Goal: Information Seeking & Learning: Learn about a topic

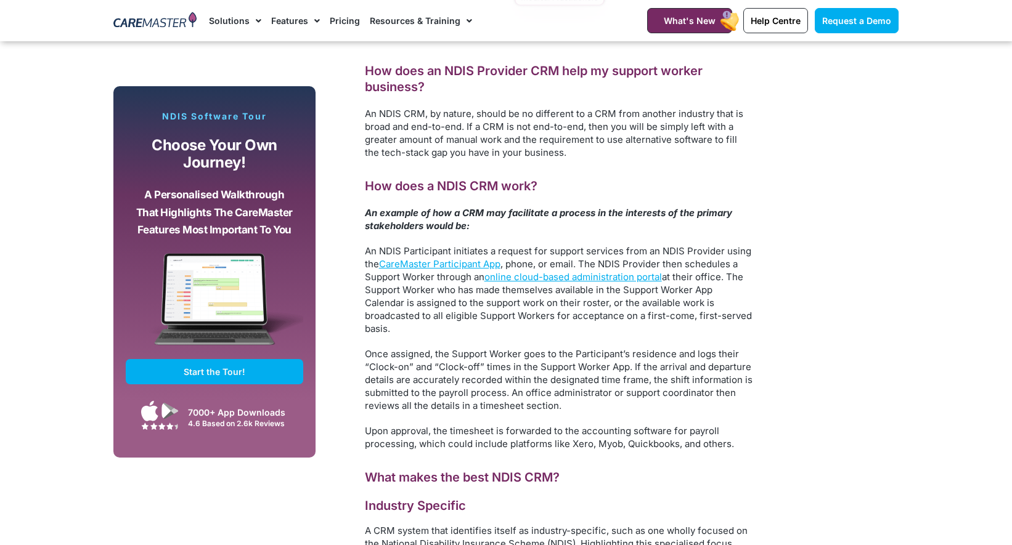
scroll to position [1534, 0]
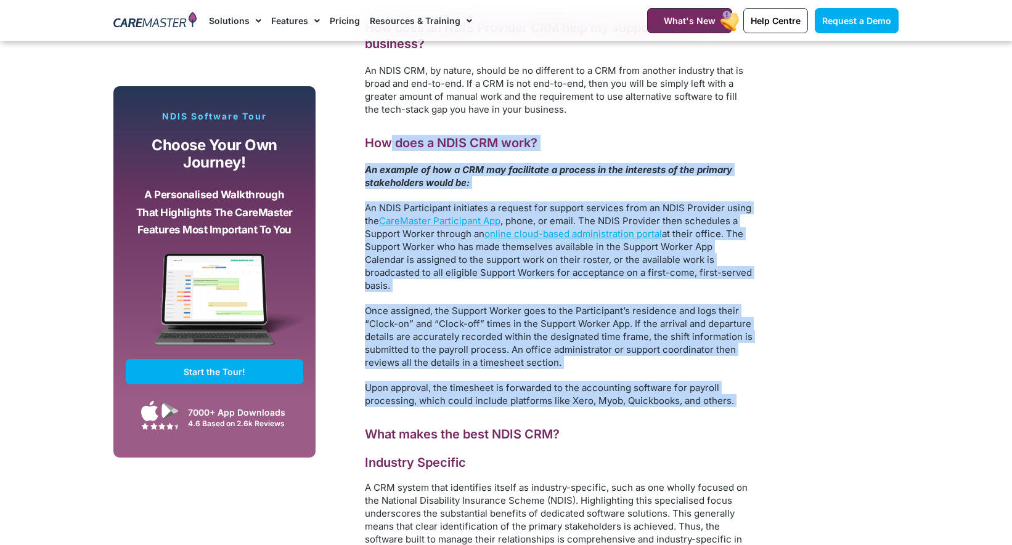
drag, startPoint x: 389, startPoint y: 139, endPoint x: 726, endPoint y: 418, distance: 437.1
drag, startPoint x: 726, startPoint y: 418, endPoint x: 707, endPoint y: 404, distance: 23.3
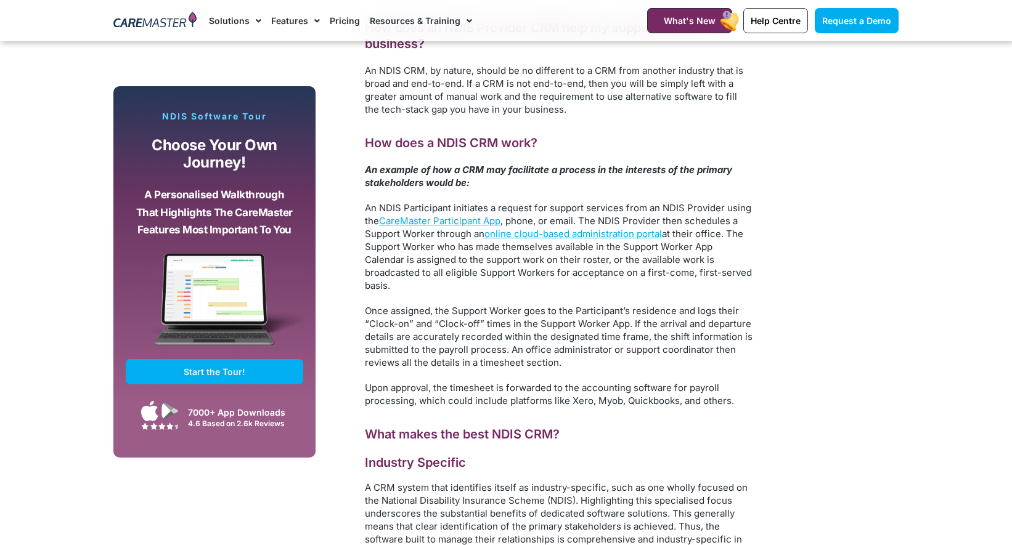
scroll to position [1534, 0]
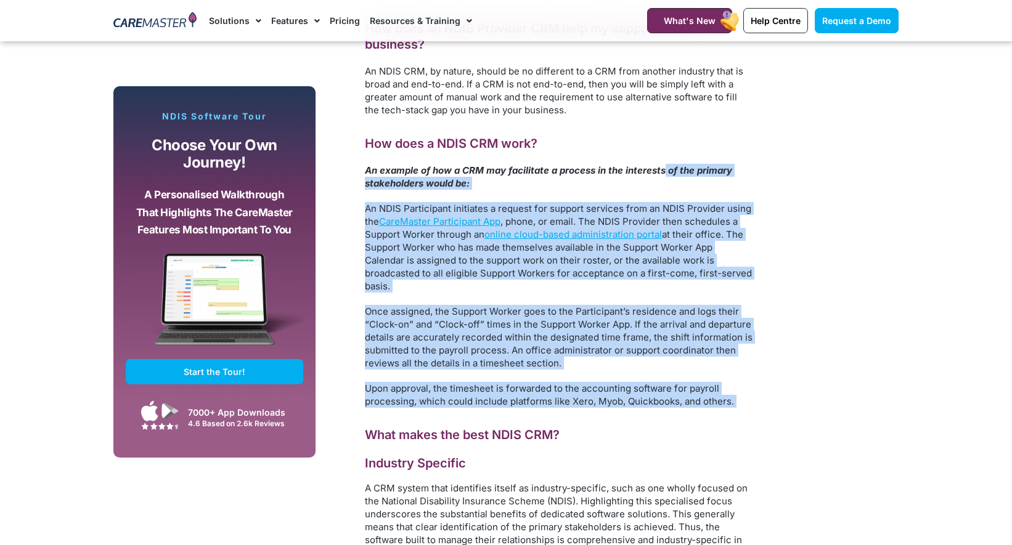
drag, startPoint x: 700, startPoint y: 400, endPoint x: 664, endPoint y: 167, distance: 235.7
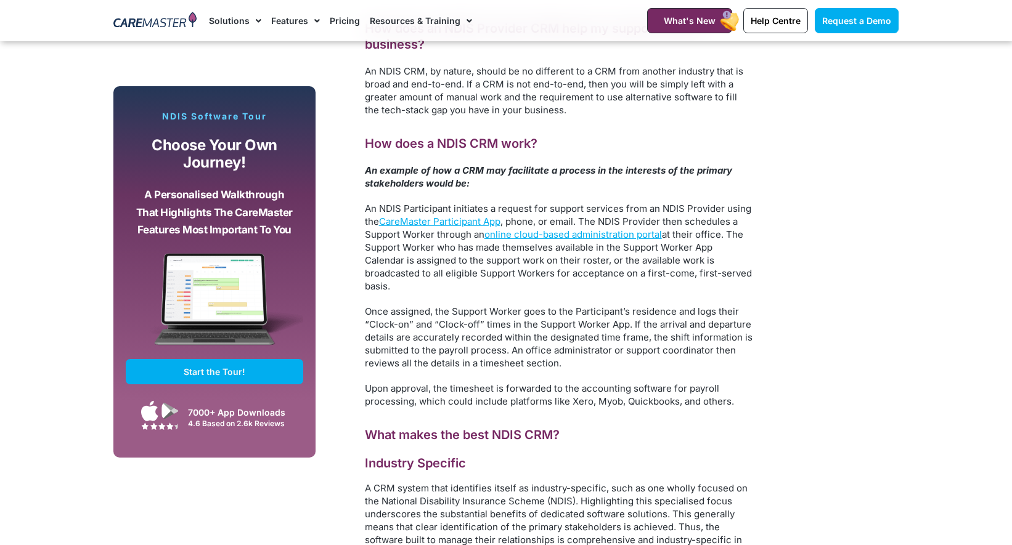
click at [664, 167] on em "An example of how a CRM may facilitate a process in the interests of the primar…" at bounding box center [548, 177] width 367 height 25
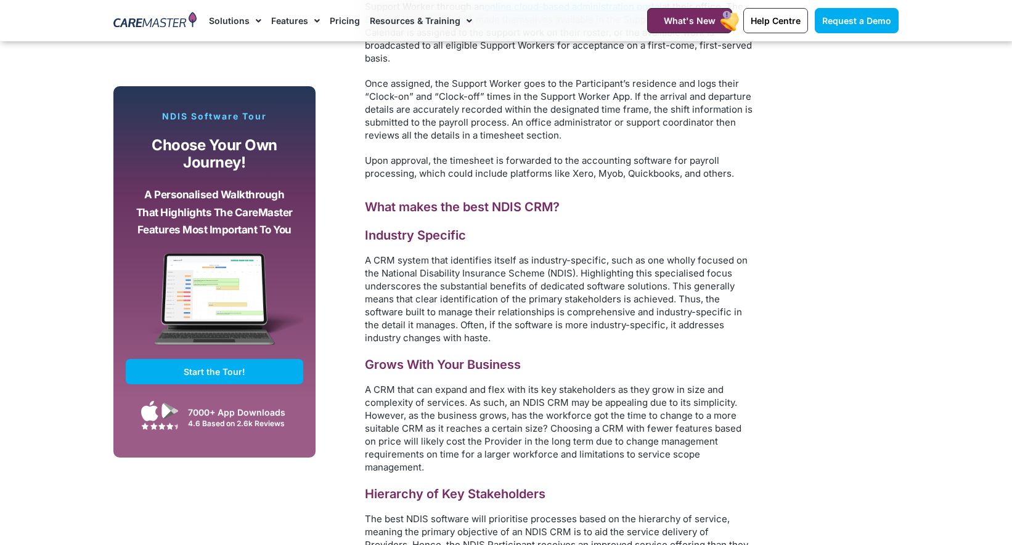
scroll to position [1891, 0]
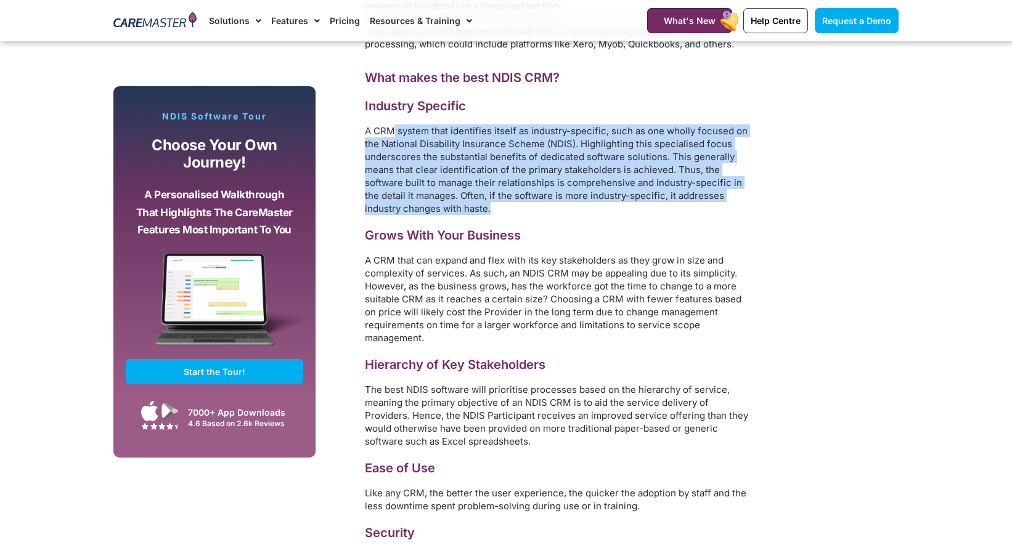
drag, startPoint x: 393, startPoint y: 128, endPoint x: 494, endPoint y: 207, distance: 128.2
click at [494, 207] on p "A CRM system that identifies itself as industry-specific, such as one wholly fo…" at bounding box center [559, 169] width 388 height 91
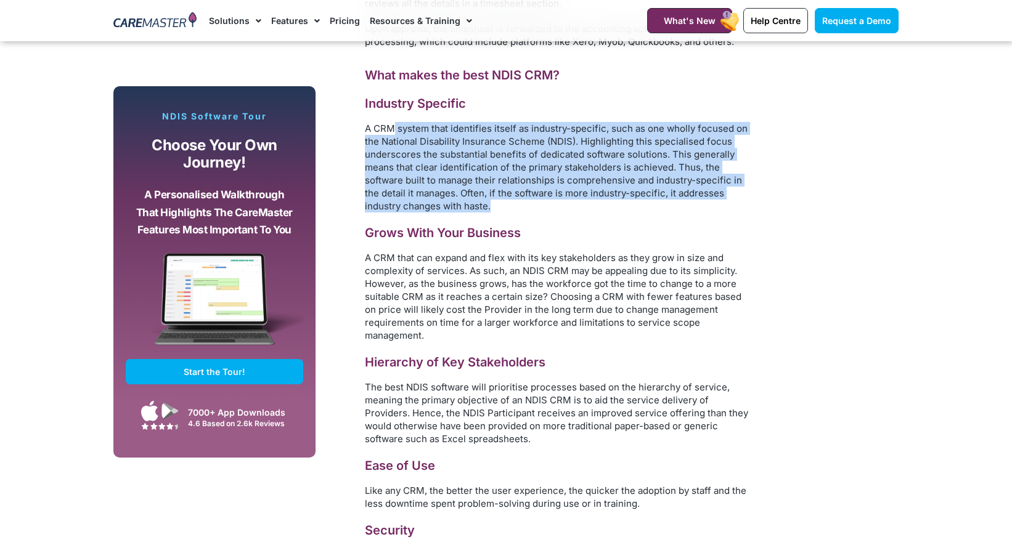
click at [494, 207] on p "A CRM system that identifies itself as industry-specific, such as one wholly fo…" at bounding box center [559, 167] width 388 height 91
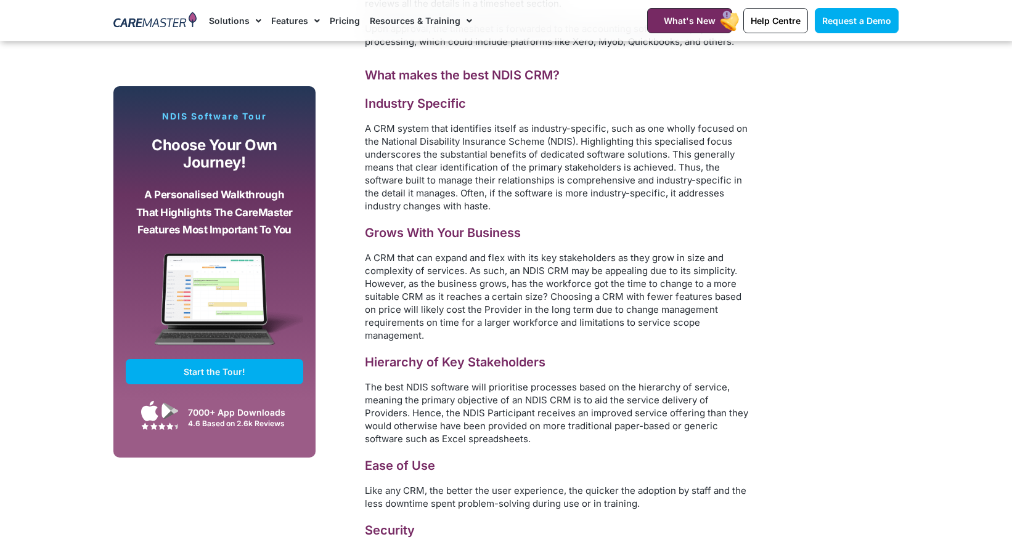
scroll to position [1892, 0]
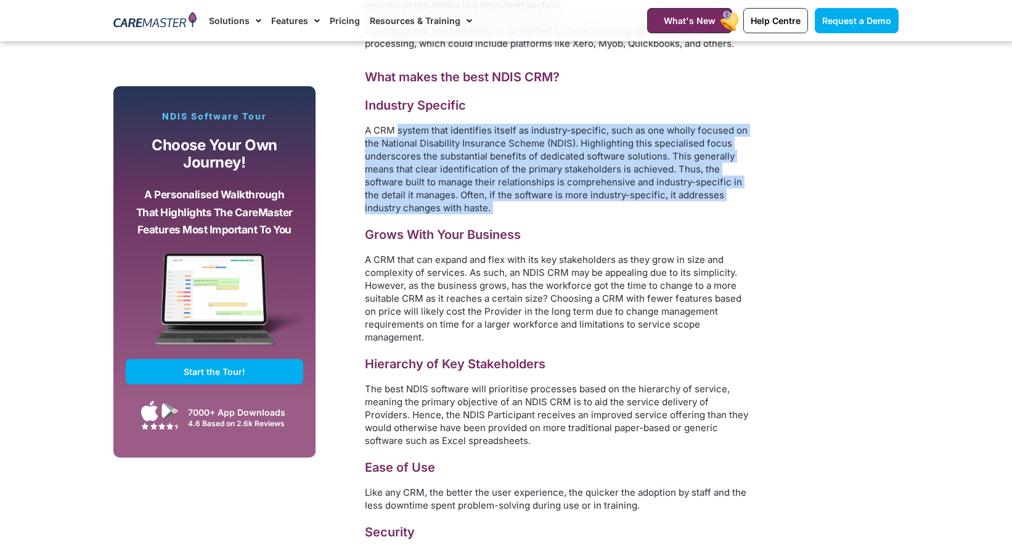
drag, startPoint x: 494, startPoint y: 207, endPoint x: 399, endPoint y: 131, distance: 121.8
click at [399, 131] on p "A CRM system that identifies itself as industry-specific, such as one wholly fo…" at bounding box center [559, 169] width 388 height 91
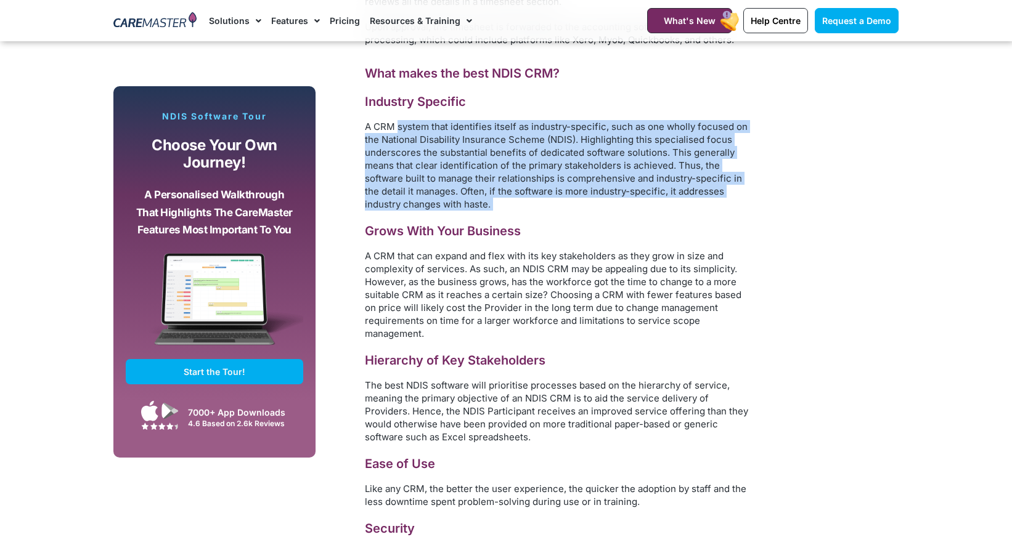
click at [399, 131] on p "A CRM system that identifies itself as industry-specific, such as one wholly fo…" at bounding box center [559, 165] width 388 height 91
drag, startPoint x: 404, startPoint y: 131, endPoint x: 591, endPoint y: 216, distance: 205.5
click at [596, 210] on p "A CRM system that identifies itself as industry-specific, such as one wholly fo…" at bounding box center [559, 165] width 388 height 91
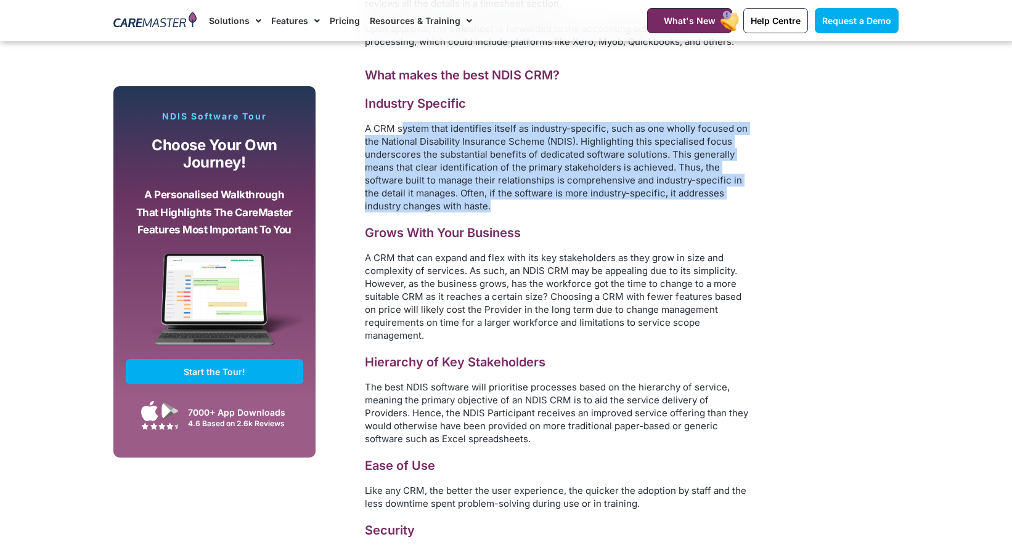
click at [589, 205] on p "A CRM system that identifies itself as industry-specific, such as one wholly fo…" at bounding box center [559, 167] width 388 height 91
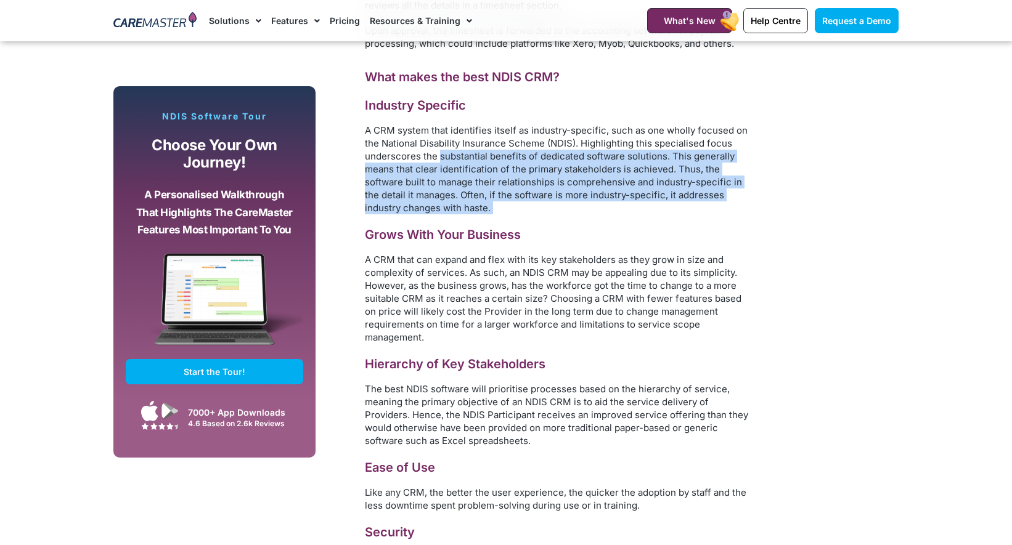
scroll to position [1892, 0]
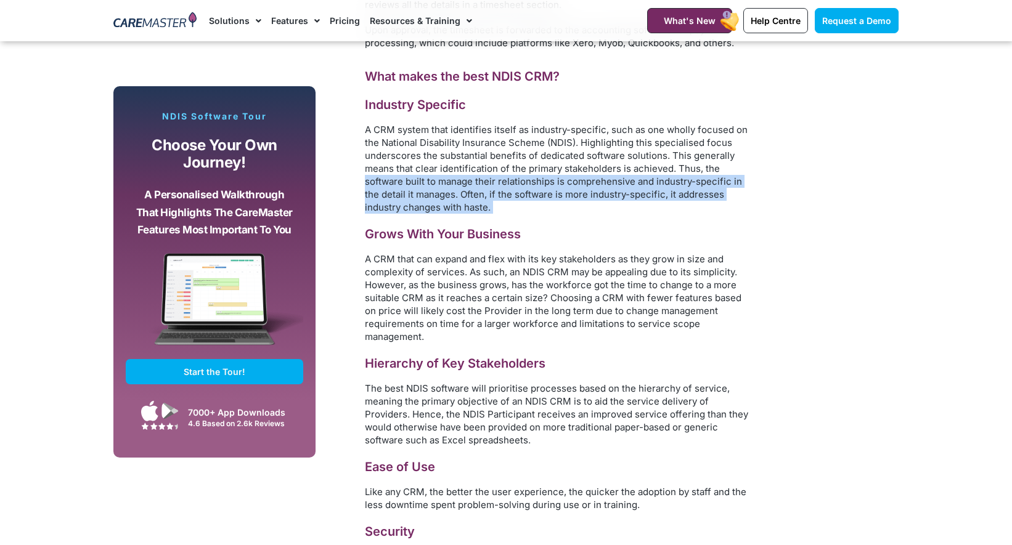
drag, startPoint x: 589, startPoint y: 205, endPoint x: 374, endPoint y: 185, distance: 215.9
click at [374, 185] on p "A CRM system that identifies itself as industry-specific, such as one wholly fo…" at bounding box center [559, 168] width 388 height 91
click at [381, 190] on p "A CRM system that identifies itself as industry-specific, such as one wholly fo…" at bounding box center [559, 168] width 388 height 91
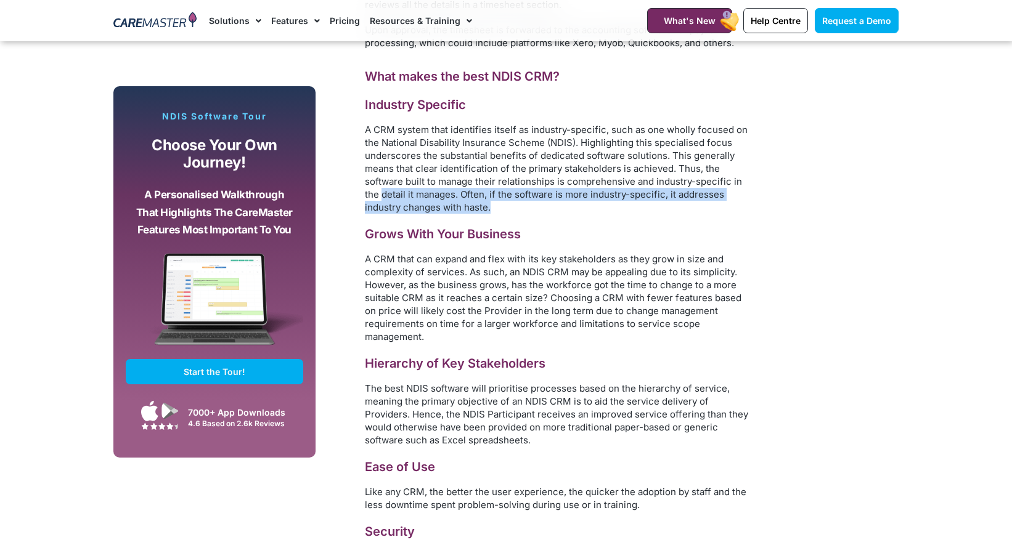
click at [524, 213] on p "A CRM system that identifies itself as industry-specific, such as one wholly fo…" at bounding box center [559, 168] width 388 height 91
drag, startPoint x: 524, startPoint y: 213, endPoint x: 540, endPoint y: 225, distance: 19.3
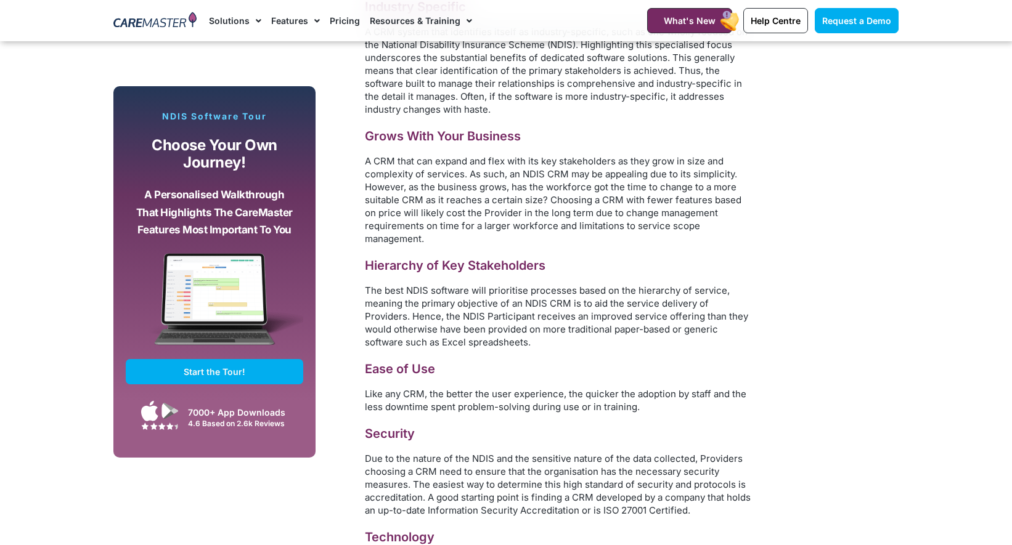
scroll to position [1991, 0]
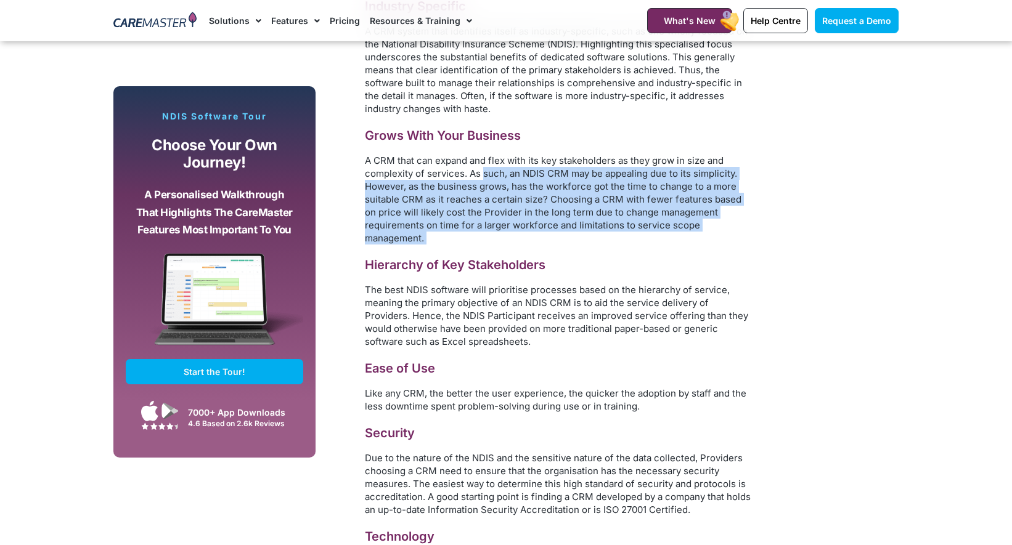
drag, startPoint x: 514, startPoint y: 209, endPoint x: 484, endPoint y: 168, distance: 50.3
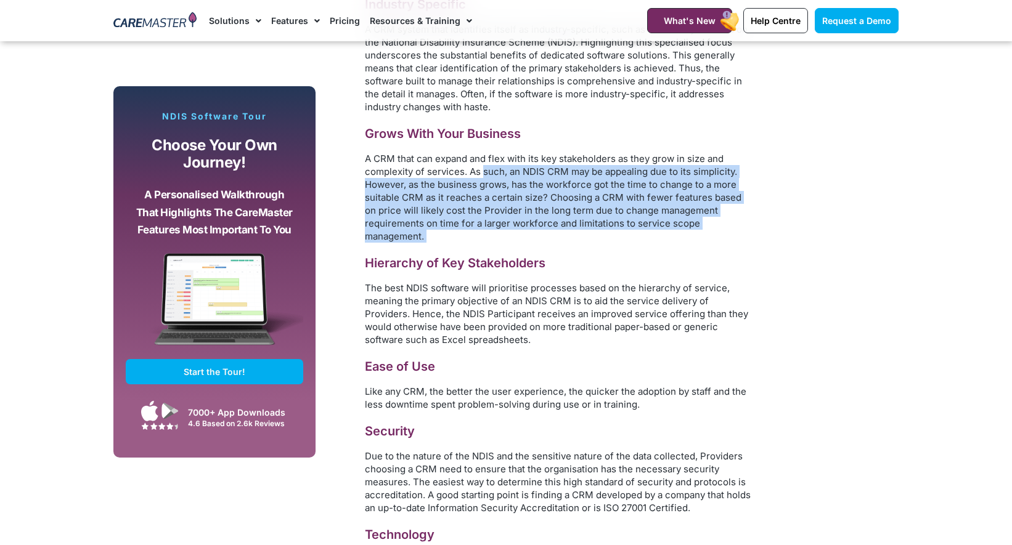
click at [484, 168] on p "A CRM that can expand and flex with its key stakeholders as they grow in size a…" at bounding box center [559, 197] width 388 height 91
click at [490, 231] on p "A CRM that can expand and flex with its key stakeholders as they grow in size a…" at bounding box center [559, 197] width 388 height 91
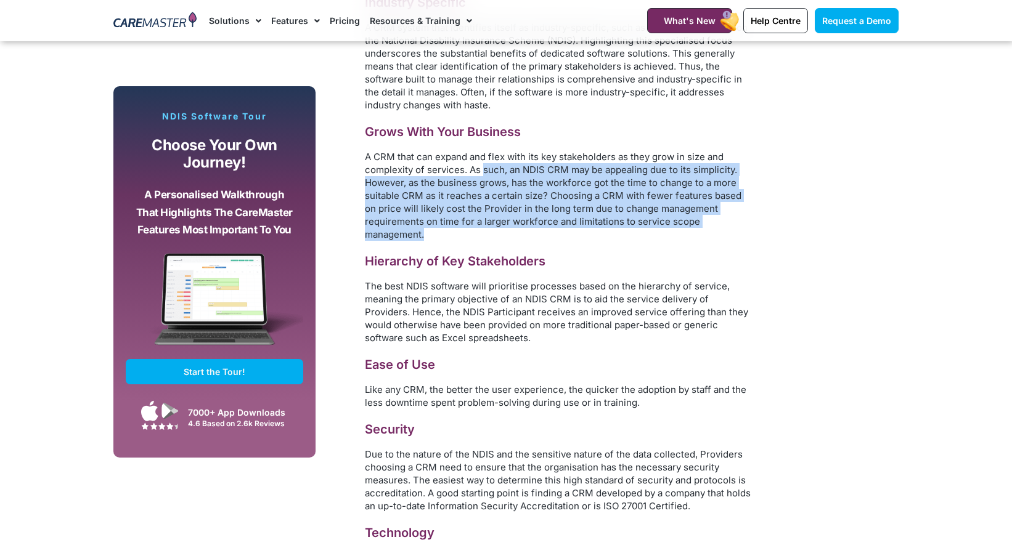
click at [490, 231] on p "A CRM that can expand and flex with its key stakeholders as they grow in size a…" at bounding box center [559, 195] width 388 height 91
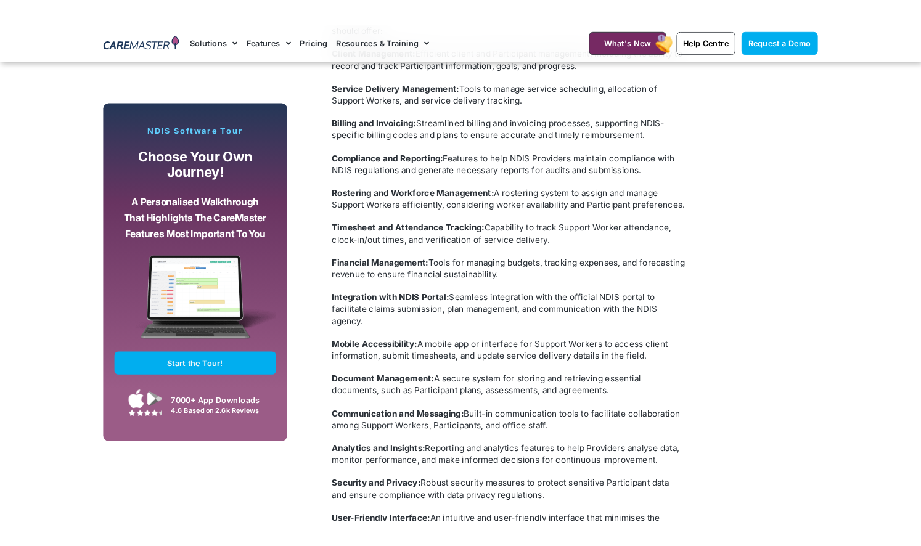
scroll to position [2713, 0]
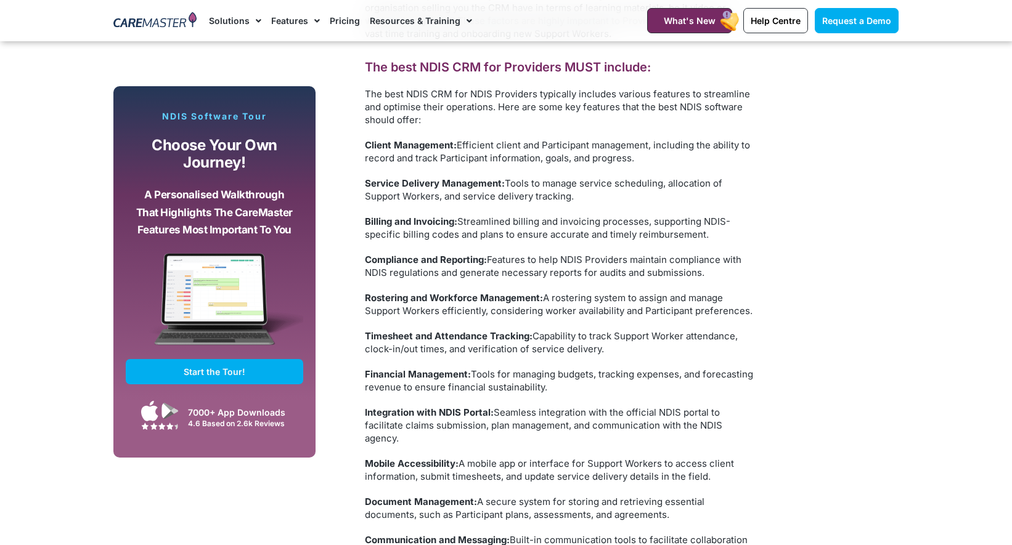
click at [490, 232] on p "Billing and Invoicing: Streamlined billing and invoicing processes, supporting …" at bounding box center [559, 228] width 388 height 26
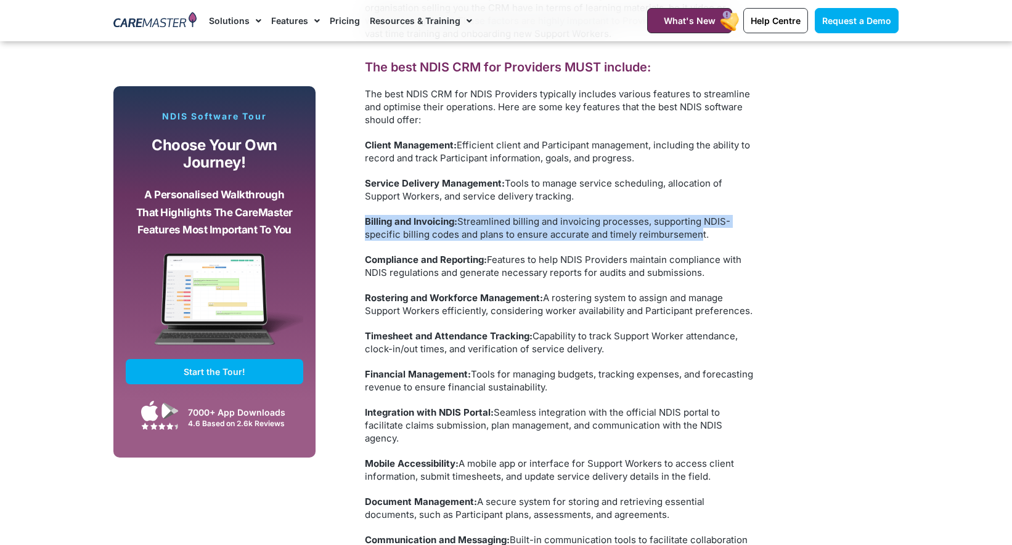
drag, startPoint x: 398, startPoint y: 222, endPoint x: 696, endPoint y: 241, distance: 298.8
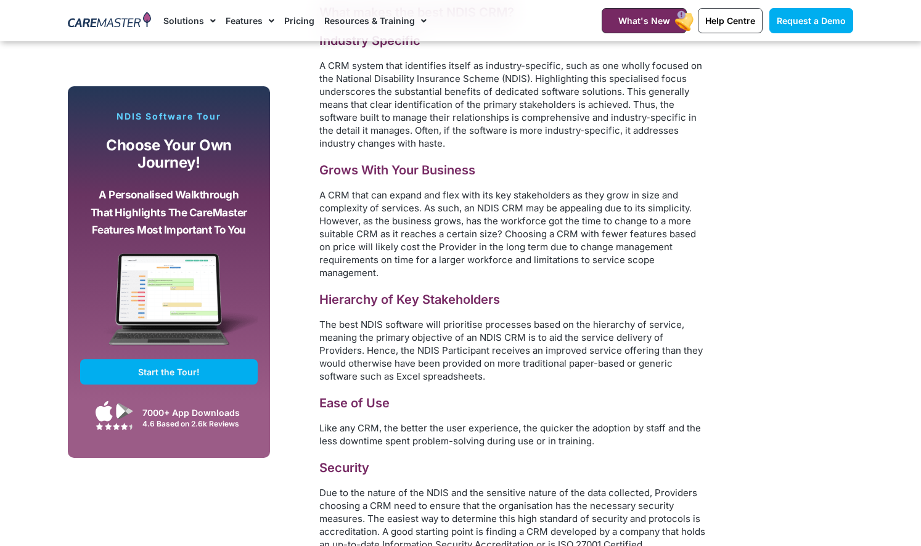
click at [367, 60] on p "A CRM system that identifies itself as industry-specific, such as one wholly fo…" at bounding box center [513, 104] width 388 height 91
click at [237, 23] on link "Features" at bounding box center [250, 20] width 49 height 41
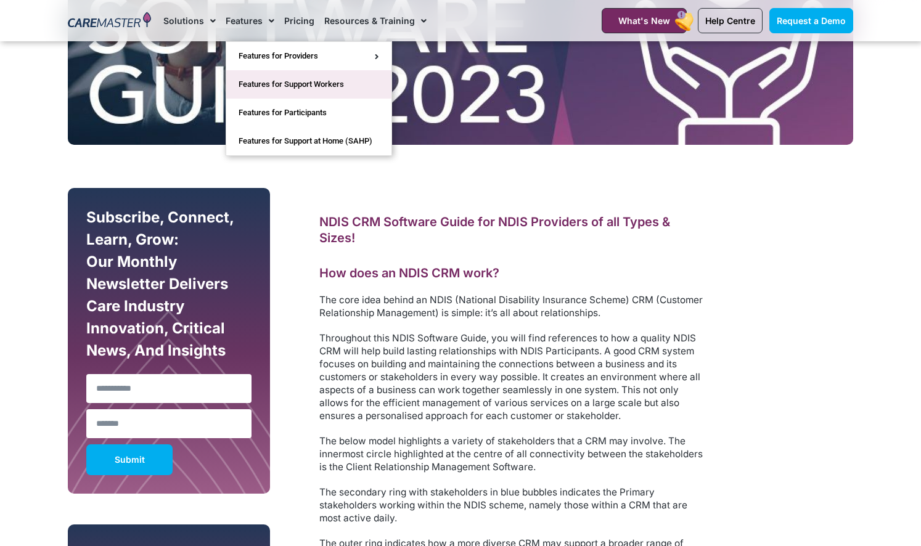
scroll to position [546, 0]
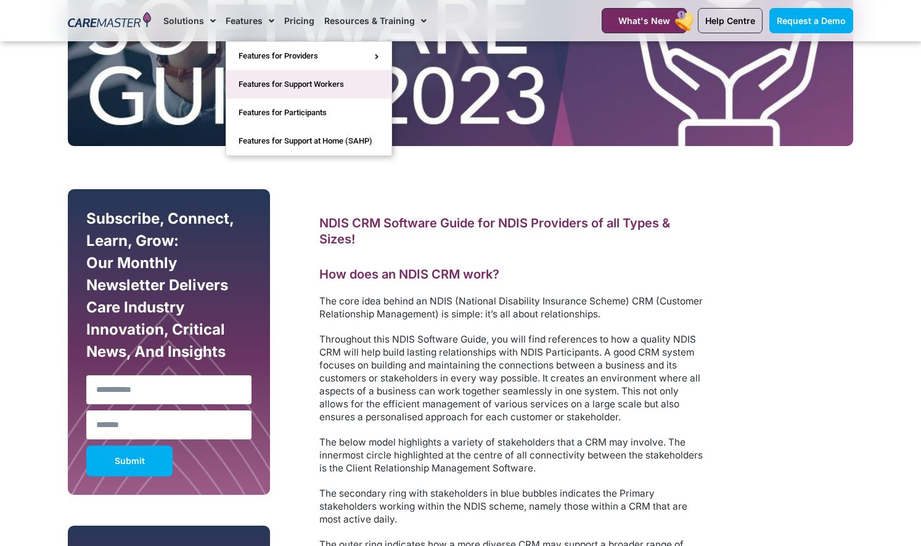
click at [260, 91] on link "Features for Support Workers" at bounding box center [308, 84] width 165 height 28
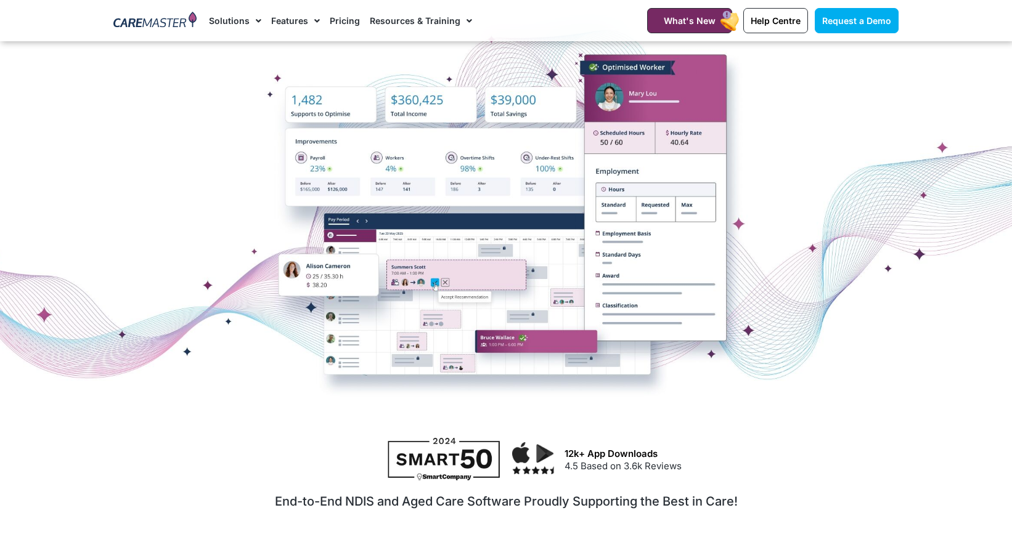
click at [491, 186] on div at bounding box center [506, 210] width 1012 height 308
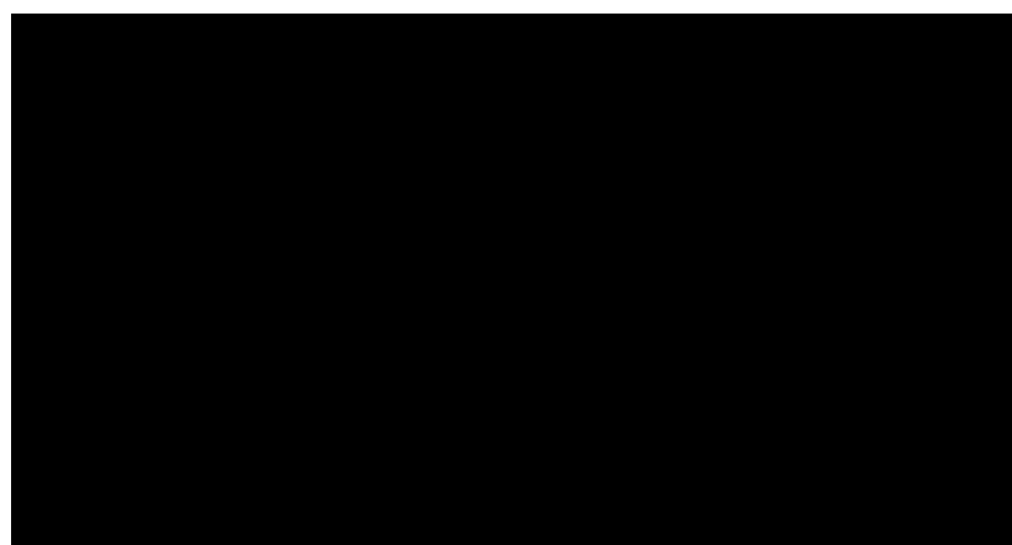
scroll to position [859, 0]
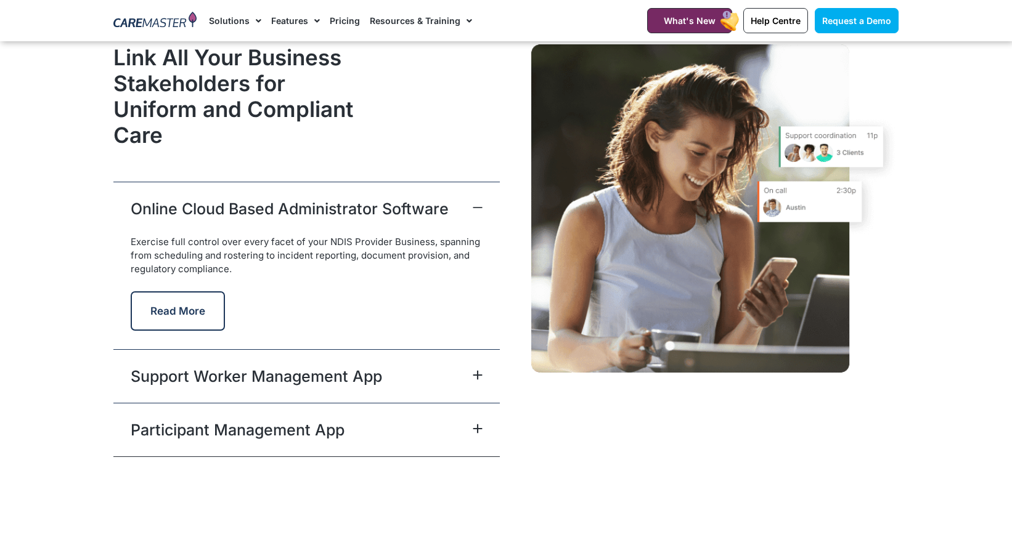
scroll to position [3045, 0]
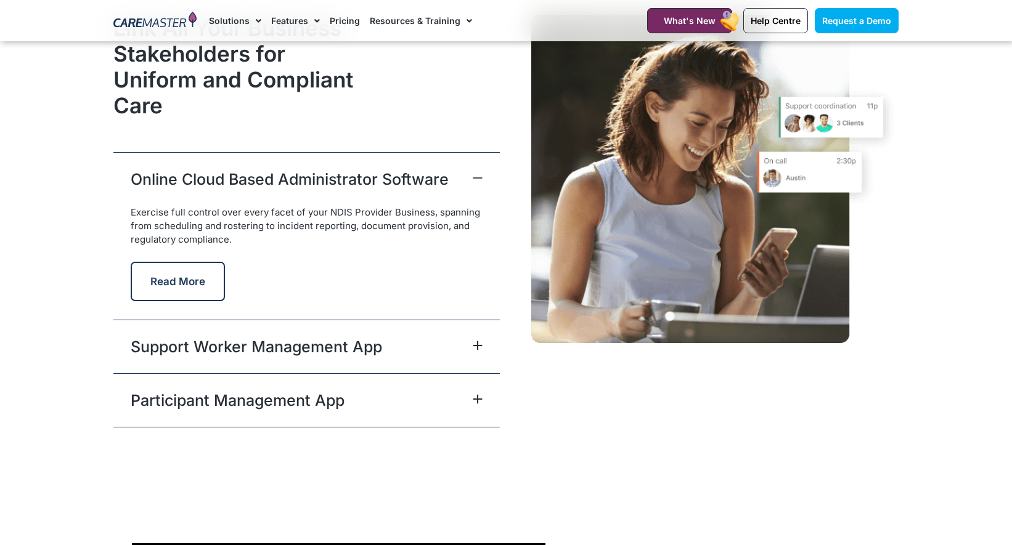
click at [449, 327] on div "Support Worker Management App" at bounding box center [306, 347] width 386 height 54
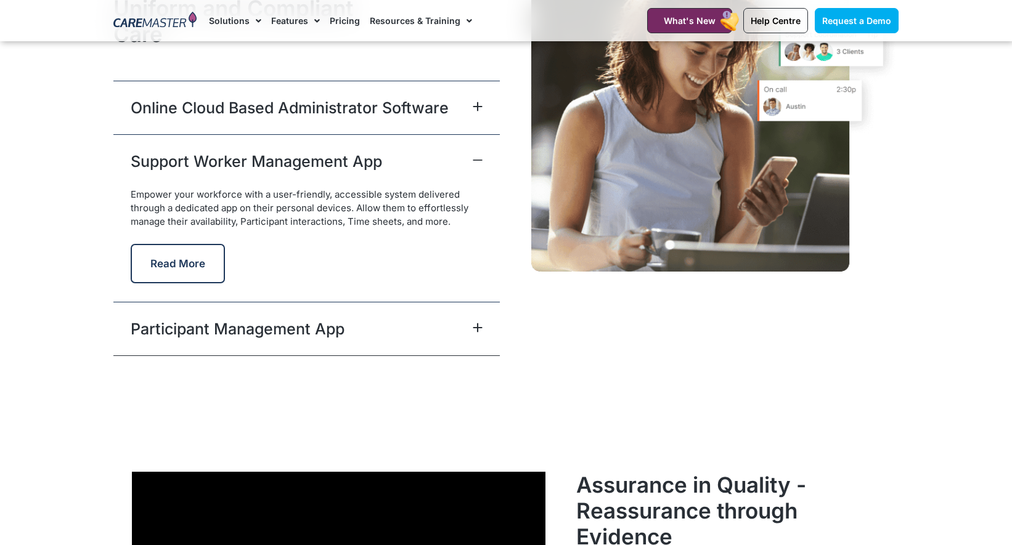
scroll to position [3192, 0]
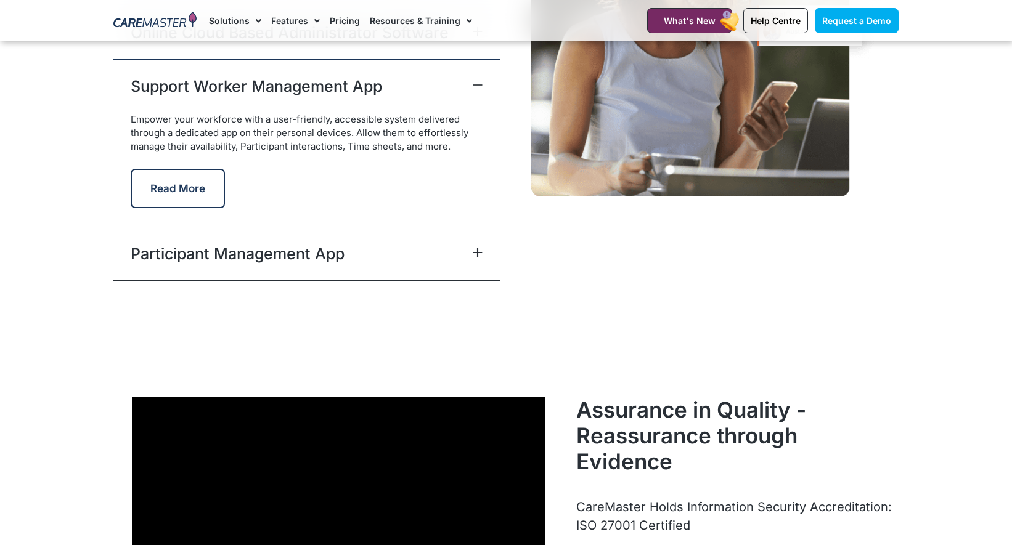
click at [449, 283] on div "Link All Your Business Stakeholders for Uniform and Compliant Care Online Cloud…" at bounding box center [306, 74] width 399 height 425
click at [450, 271] on div "Participant Management App" at bounding box center [306, 254] width 386 height 54
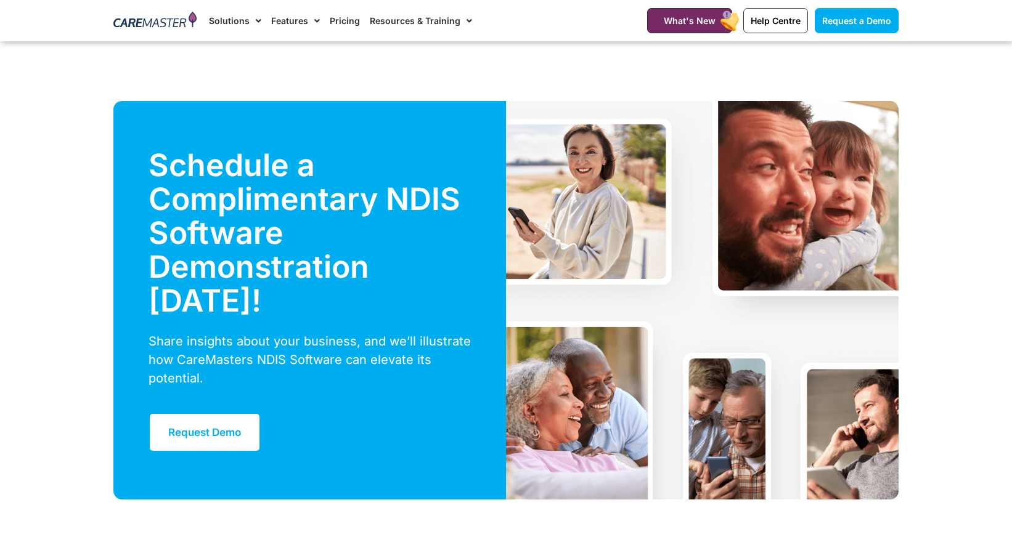
scroll to position [4616, 0]
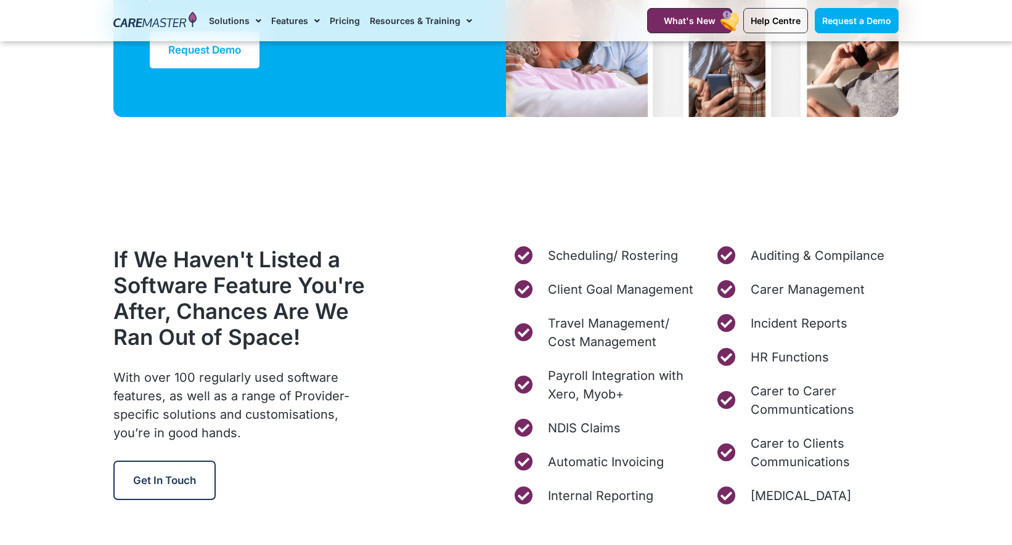
click at [442, 312] on div "If We Haven't Listed a Software Feature You're After, Chances Are We Ran Out of…" at bounding box center [306, 375] width 399 height 271
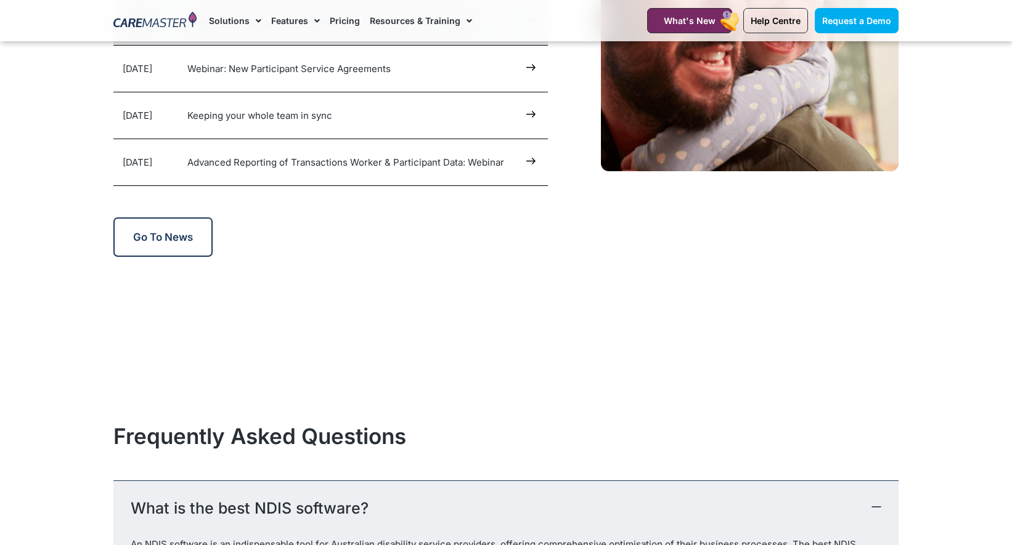
scroll to position [6173, 0]
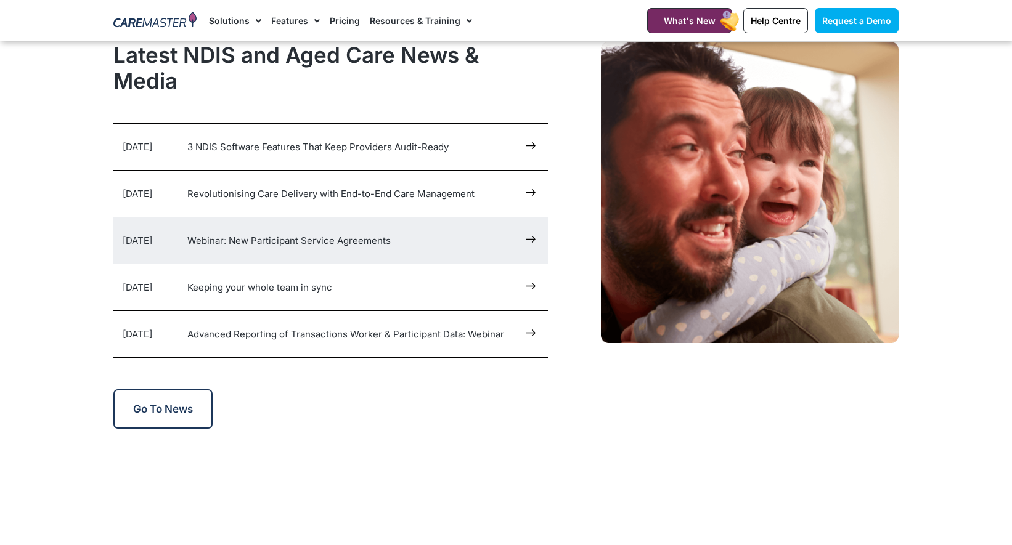
drag, startPoint x: 506, startPoint y: 191, endPoint x: 504, endPoint y: 216, distance: 24.8
click at [510, 206] on div "7 Oct 2025 Revolutionising Care Delivery with End-to-End Care Management" at bounding box center [330, 194] width 434 height 46
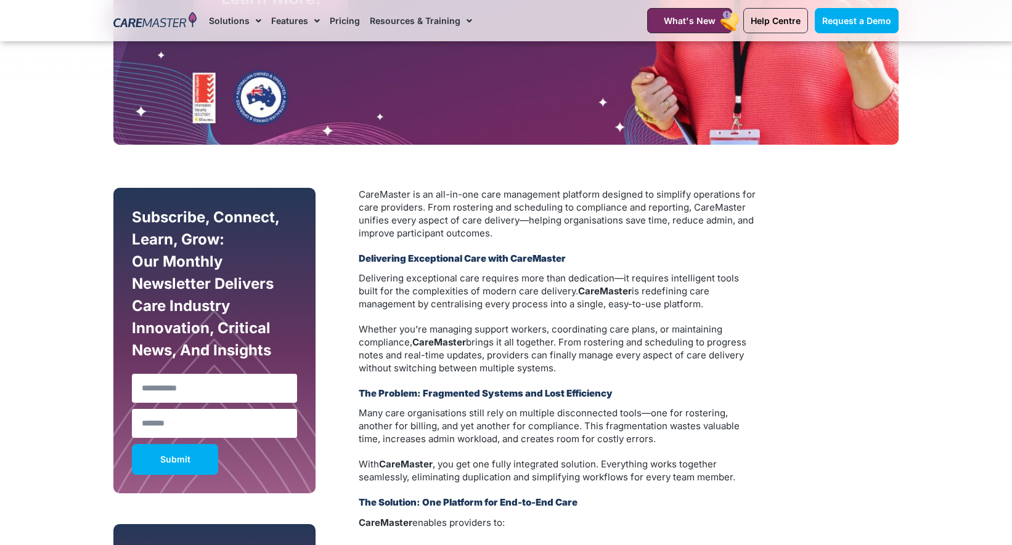
scroll to position [546, 0]
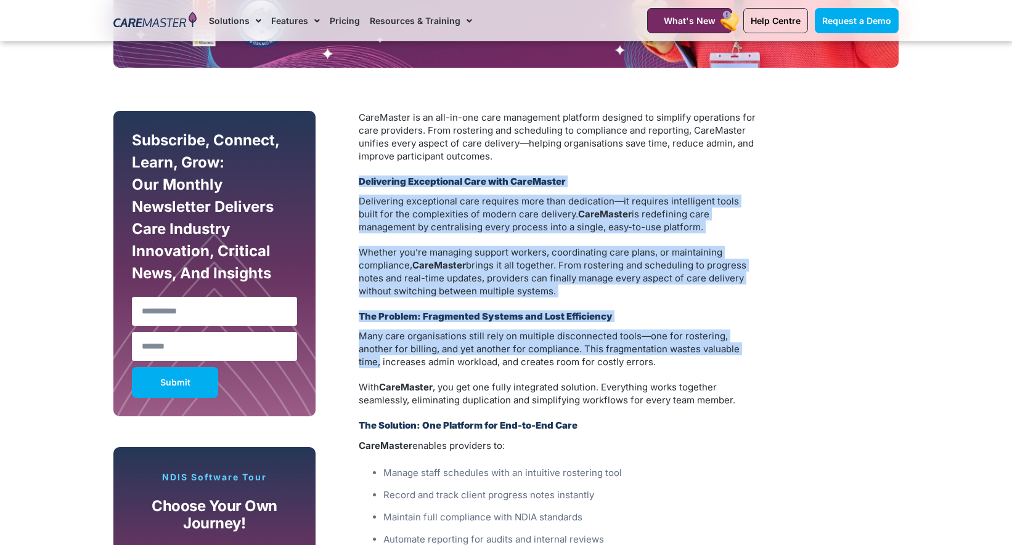
drag, startPoint x: 512, startPoint y: 166, endPoint x: 739, endPoint y: 354, distance: 295.4
click at [745, 353] on p "Many care organisations still rely on multiple disconnected tools—one for roste…" at bounding box center [559, 349] width 401 height 39
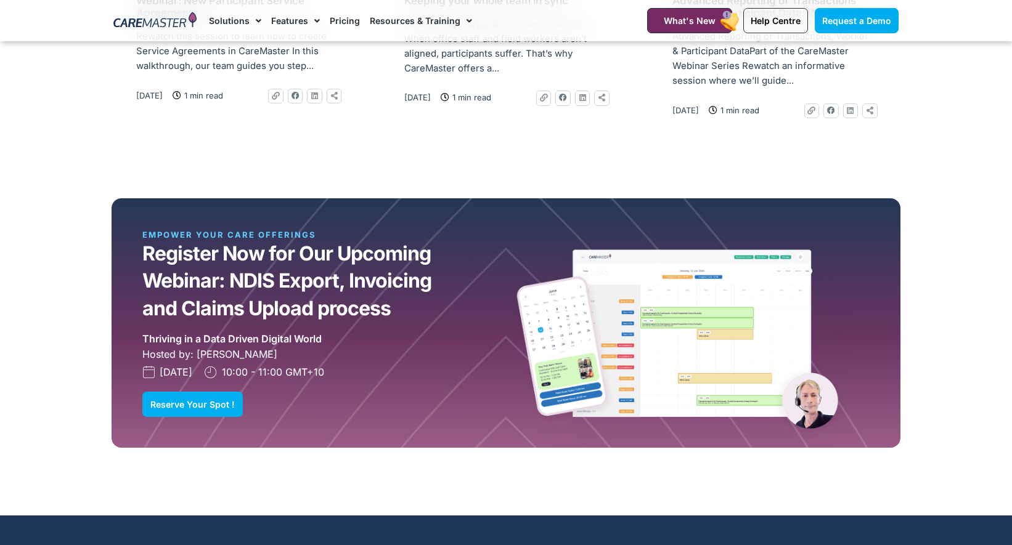
scroll to position [2229, 0]
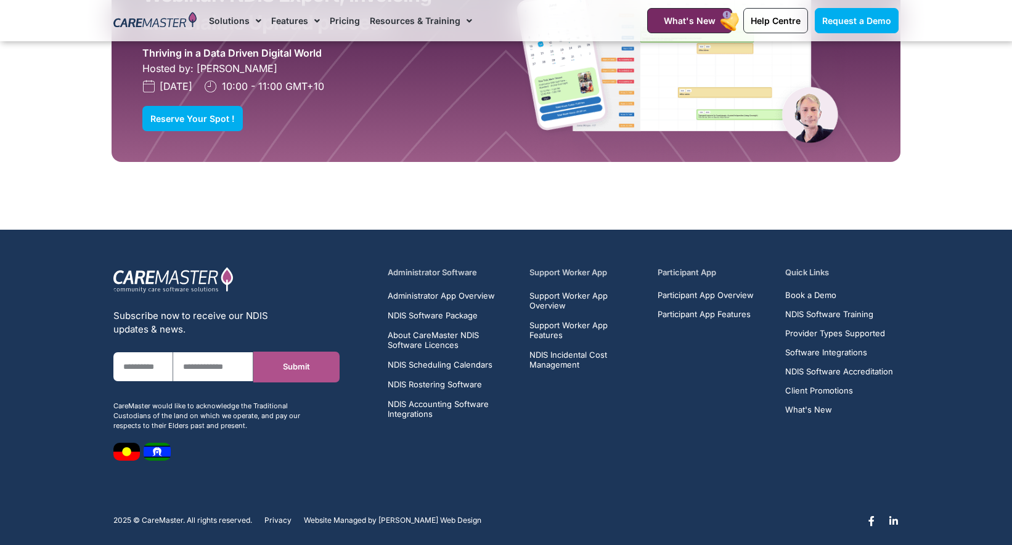
click at [744, 351] on div "Participant App Participant App Overview Participant App Features" at bounding box center [713, 343] width 113 height 152
click at [802, 291] on span "Book a Demo" at bounding box center [810, 295] width 51 height 9
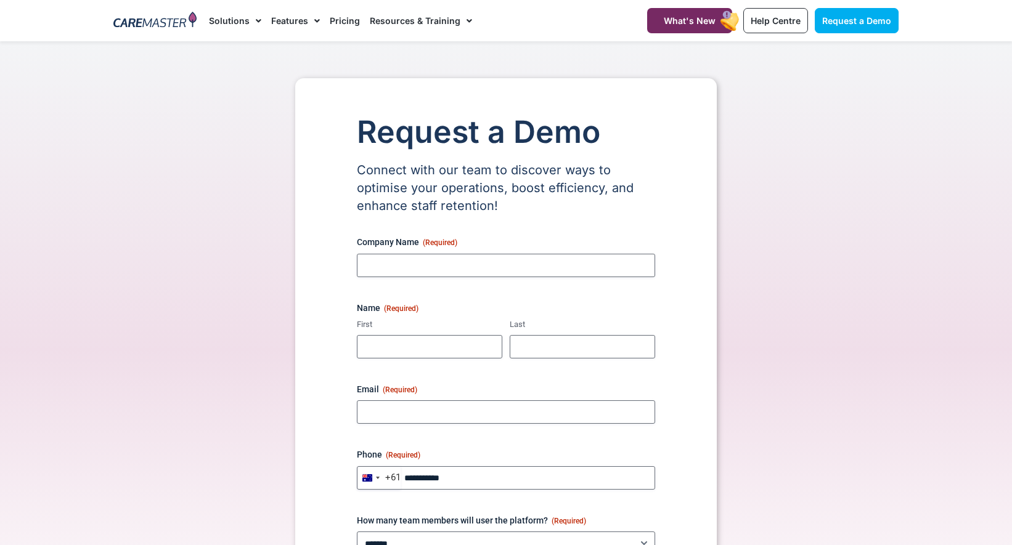
click at [795, 281] on div "Request a Demo Connect with our team to discover ways to optimise your operatio…" at bounding box center [505, 366] width 797 height 577
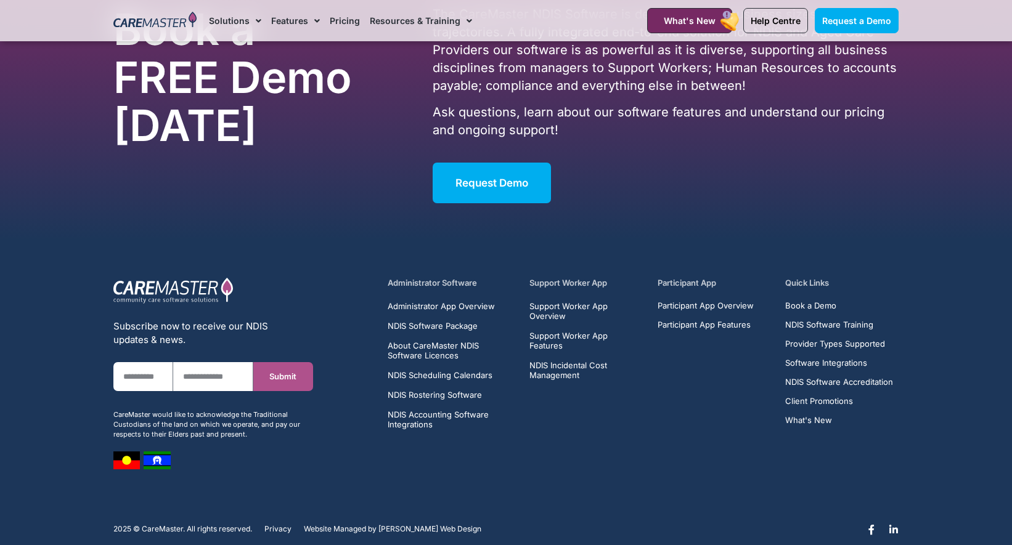
scroll to position [1547, 0]
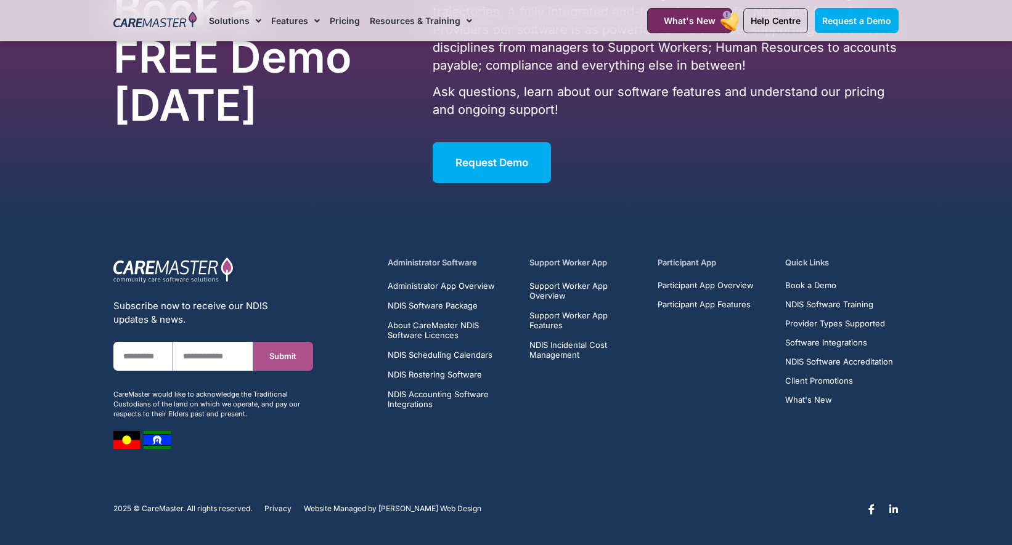
click at [809, 264] on h5 "Quick Links" at bounding box center [841, 263] width 113 height 12
click at [806, 259] on h5 "Quick Links" at bounding box center [841, 263] width 113 height 12
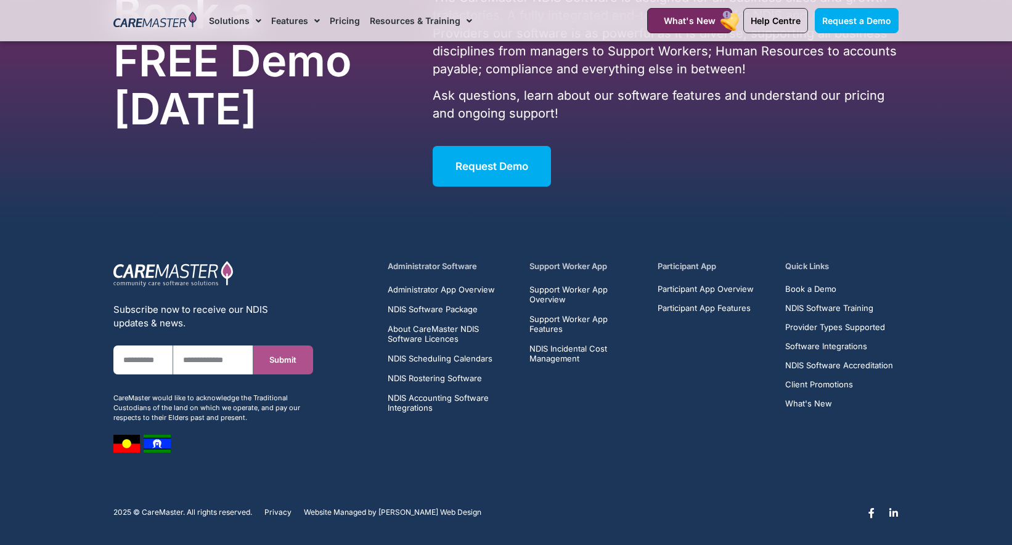
scroll to position [1544, 0]
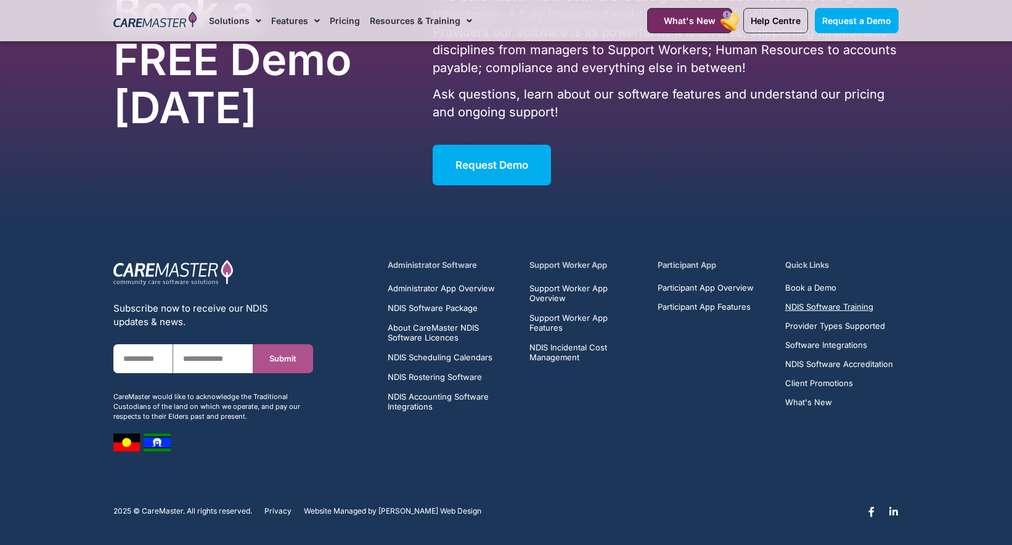
click at [803, 306] on span "NDIS Software Training" at bounding box center [829, 307] width 88 height 9
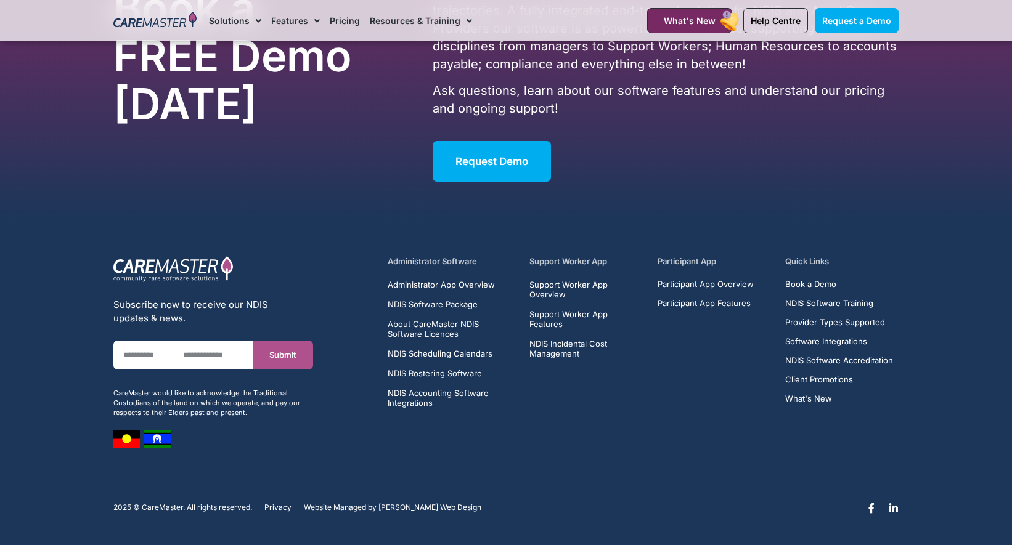
click at [417, 264] on h5 "Administrator Software" at bounding box center [452, 262] width 128 height 12
click at [424, 253] on div "Administrator Software Administrator App Overview NDIS Software Package About C…" at bounding box center [642, 352] width 523 height 205
click at [422, 258] on h5 "Administrator Software" at bounding box center [452, 262] width 128 height 12
click at [137, 263] on img at bounding box center [173, 269] width 120 height 27
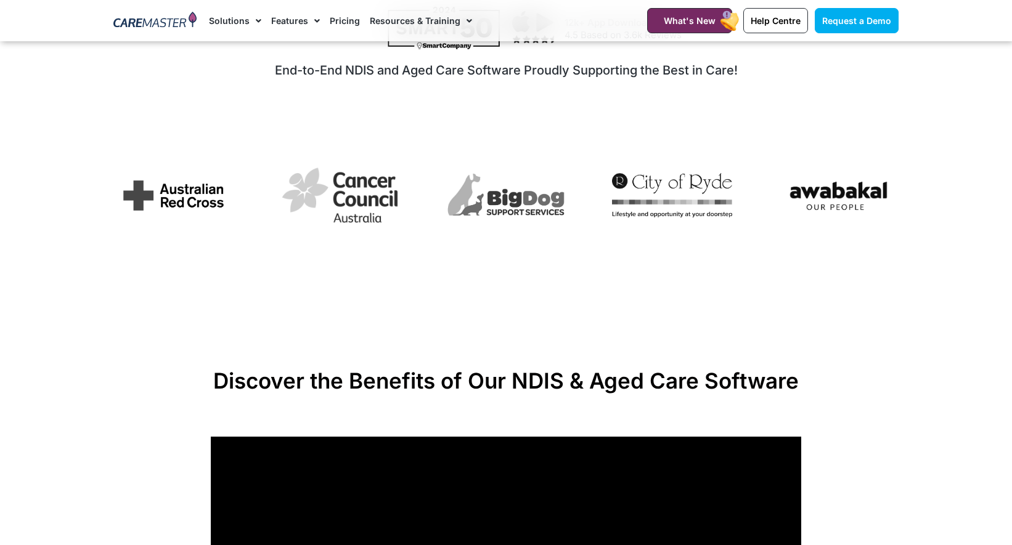
scroll to position [711, 0]
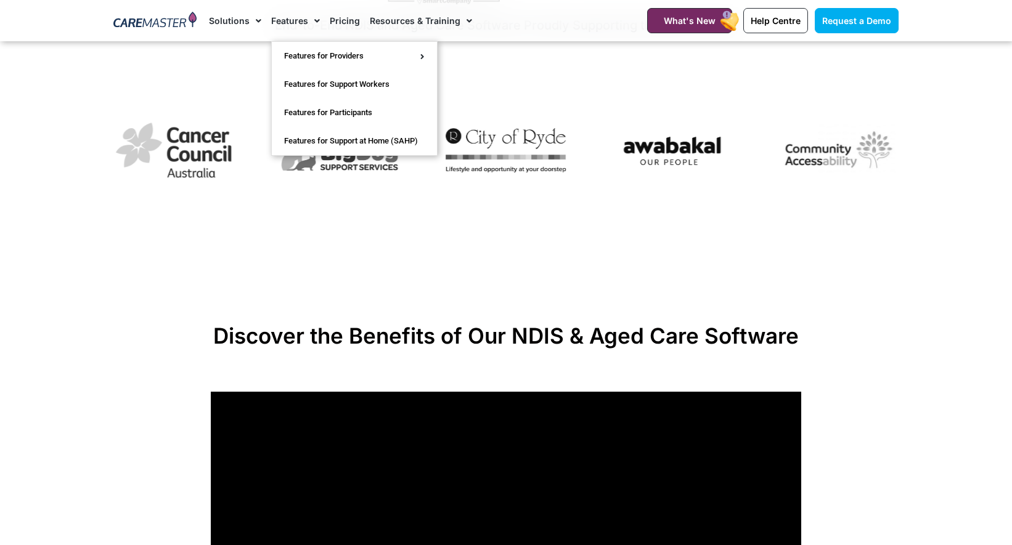
click at [266, 23] on li "Features Features for Providers Case Note Management Service Agreements Inciden…" at bounding box center [295, 20] width 59 height 41
click at [250, 23] on span "Menu" at bounding box center [256, 20] width 12 height 21
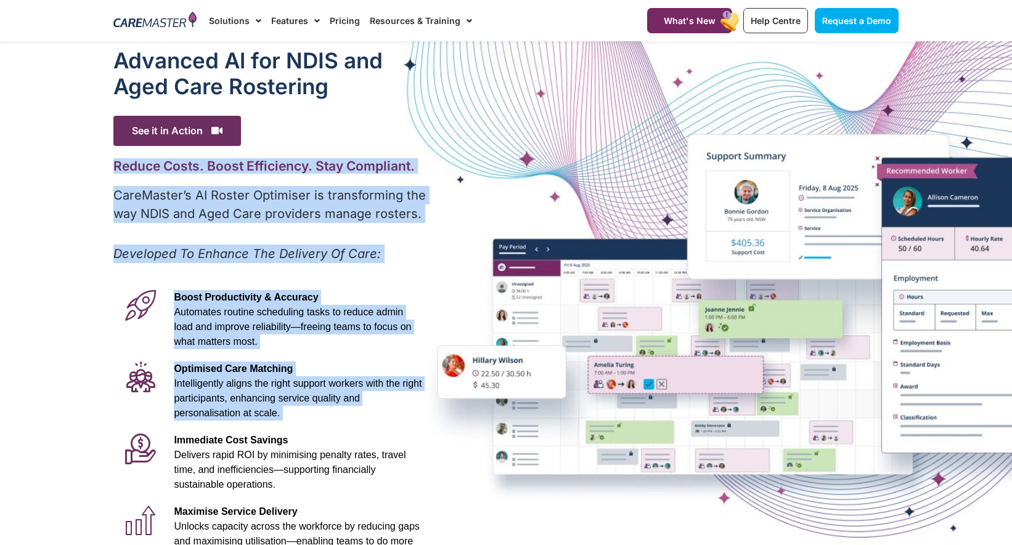
drag, startPoint x: 275, startPoint y: 153, endPoint x: 340, endPoint y: 426, distance: 280.7
click at [341, 426] on div "Advanced Al for NDIS and Aged Care Rostering See it in Action Video Player http…" at bounding box center [270, 344] width 327 height 606
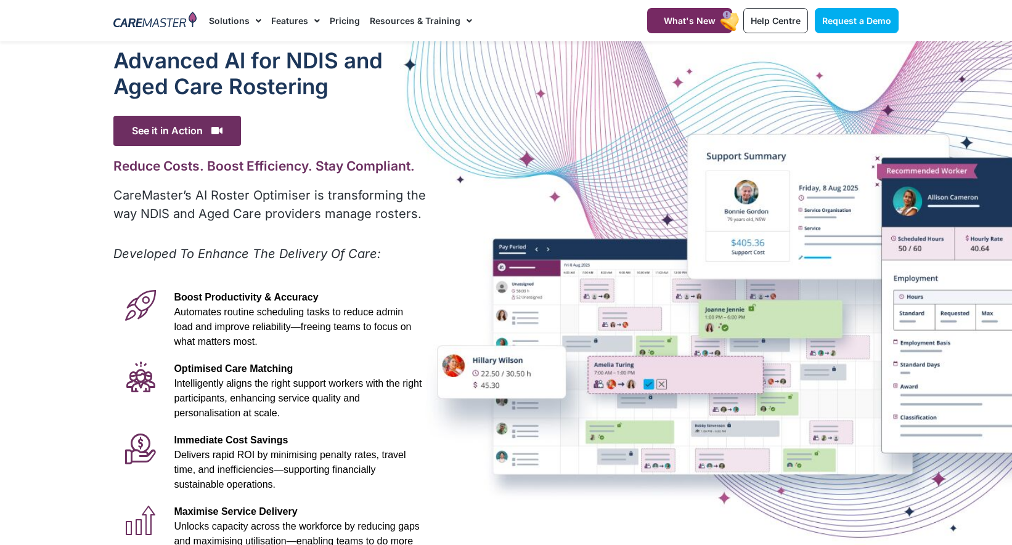
click at [340, 426] on div "Optimised Care Matching Intelligently aligns the right support workers with the…" at bounding box center [298, 391] width 260 height 71
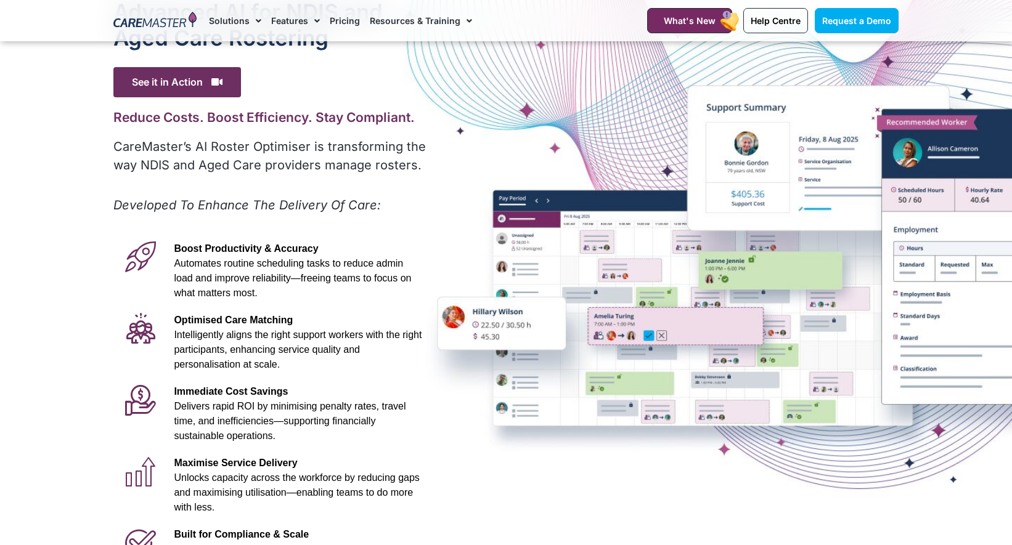
scroll to position [46, 0]
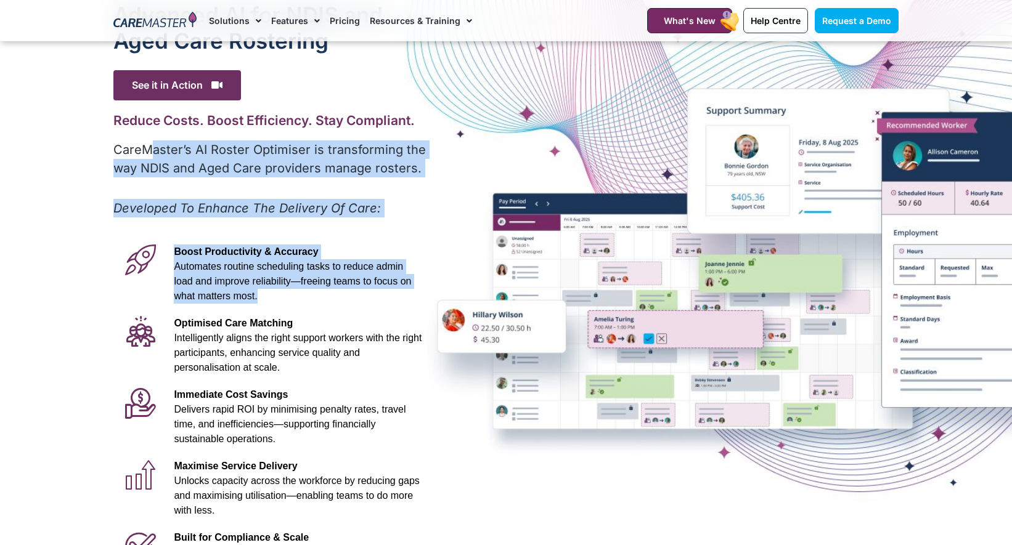
drag, startPoint x: 156, startPoint y: 149, endPoint x: 430, endPoint y: 311, distance: 318.2
click at [431, 309] on div "Advanced Al for NDIS and Aged Care Rostering See it in Action Video Player http…" at bounding box center [270, 299] width 327 height 606
click at [430, 311] on div "Advanced Al for NDIS and Aged Care Rostering See it in Action Video Player http…" at bounding box center [270, 299] width 327 height 606
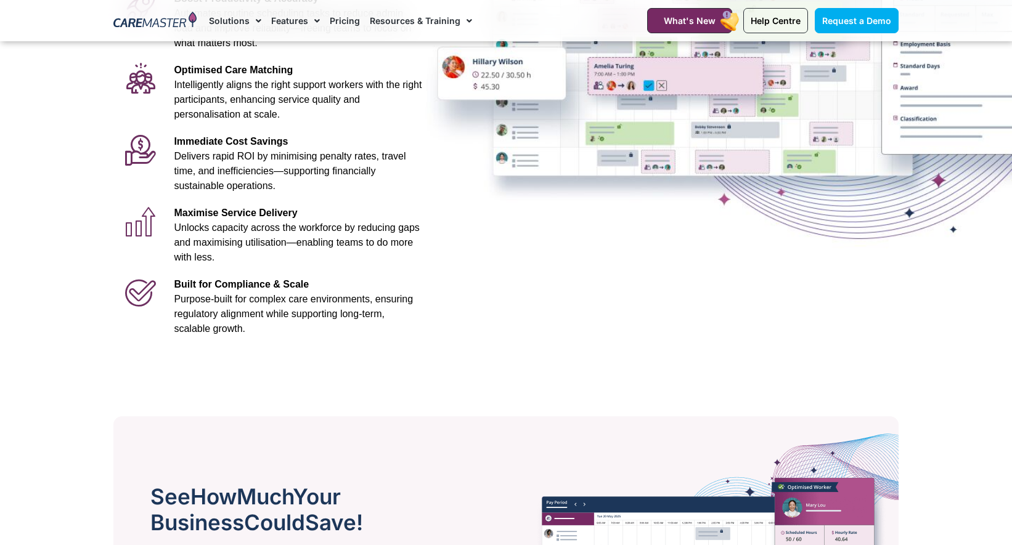
scroll to position [293, 0]
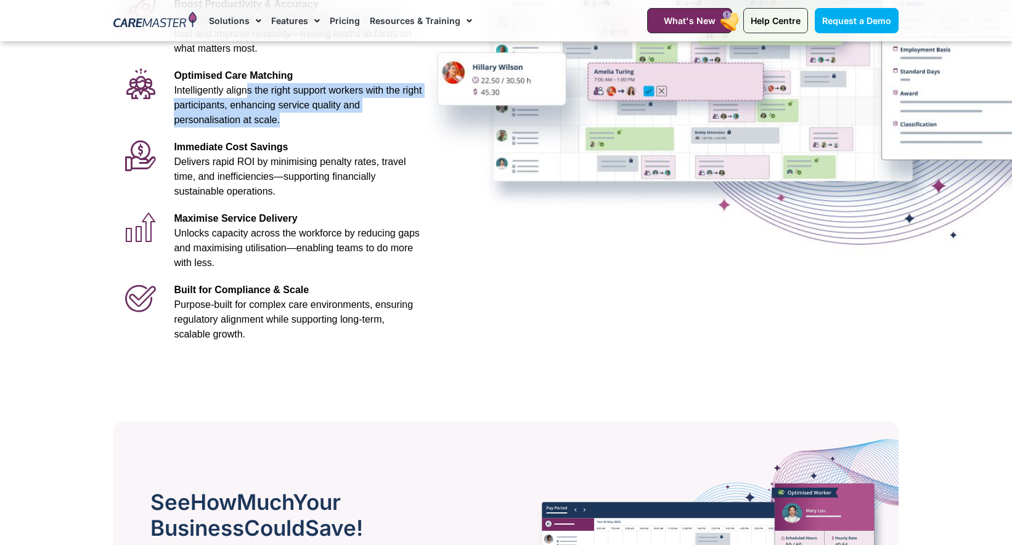
drag, startPoint x: 248, startPoint y: 97, endPoint x: 298, endPoint y: 123, distance: 56.5
click at [298, 123] on p "Optimised Care Matching Intelligently aligns the right support workers with the…" at bounding box center [298, 97] width 248 height 59
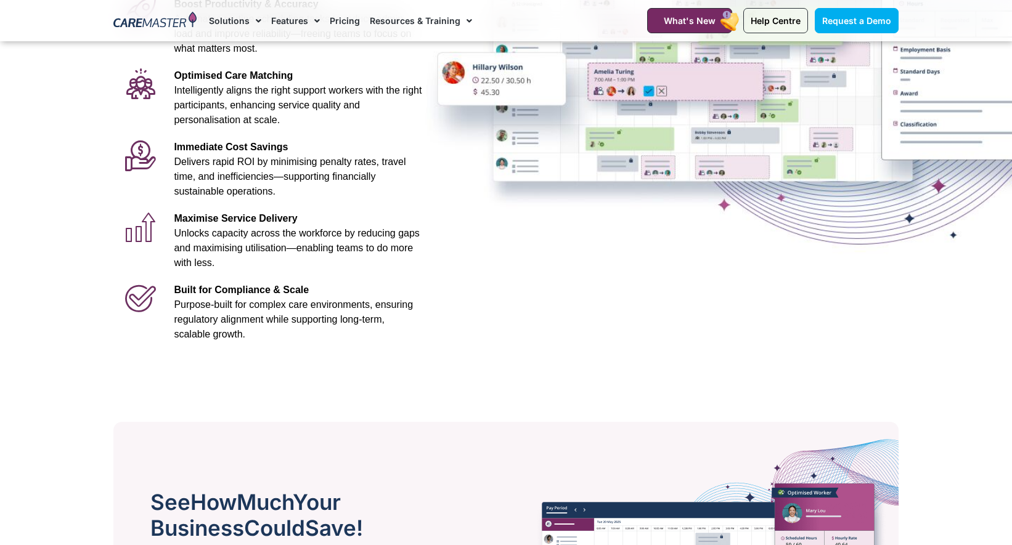
drag, startPoint x: 282, startPoint y: 182, endPoint x: 243, endPoint y: 171, distance: 40.2
click at [271, 179] on span "Delivers rapid ROI by minimising penalty rates, travel time, and inefficiencies…" at bounding box center [290, 177] width 232 height 40
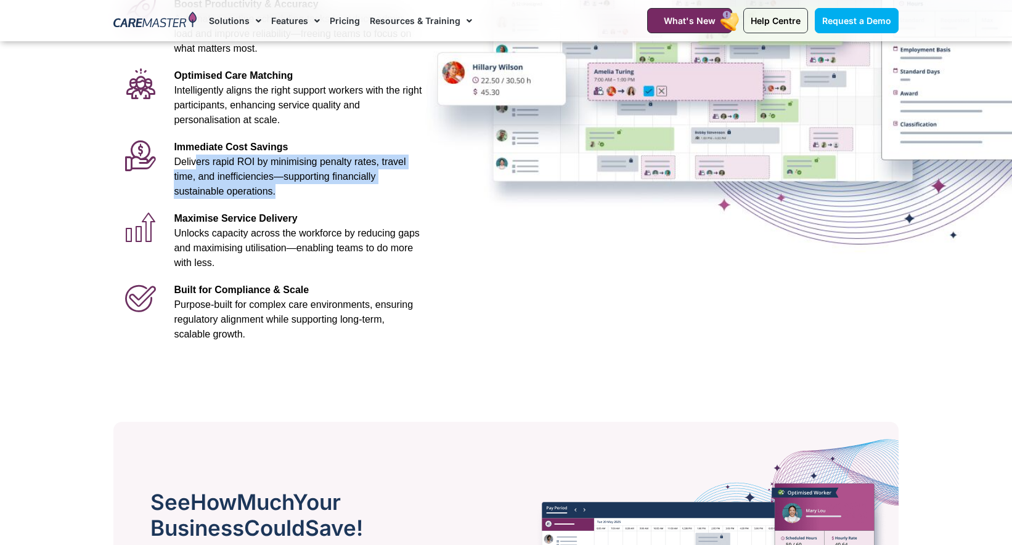
drag, startPoint x: 198, startPoint y: 163, endPoint x: 300, endPoint y: 198, distance: 107.8
click at [300, 198] on p "Immediate Cost Savings Delivers rapid ROI by minimising penalty rates, travel t…" at bounding box center [298, 169] width 248 height 59
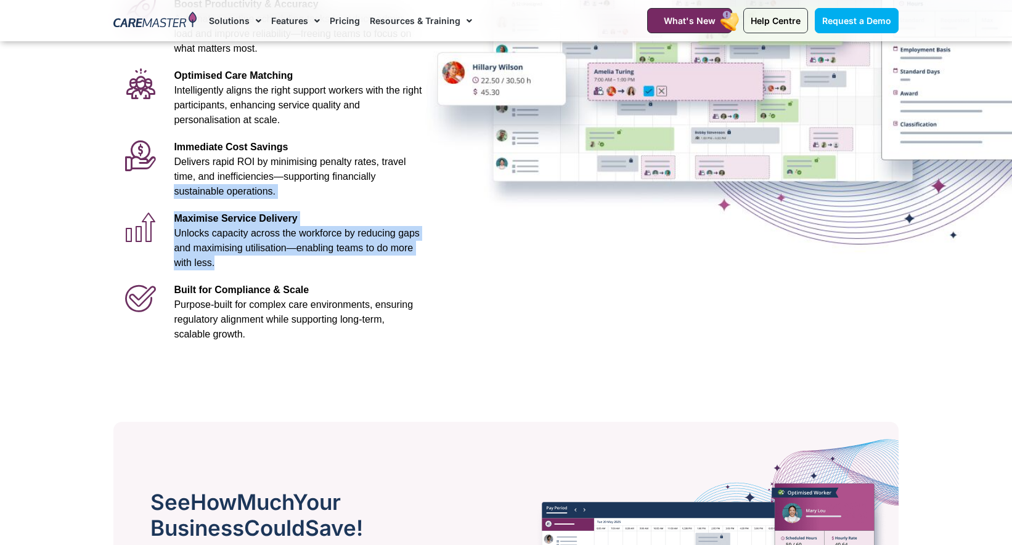
drag, startPoint x: 172, startPoint y: 185, endPoint x: 325, endPoint y: 267, distance: 173.4
click at [324, 267] on div "Advanced Al for NDIS and Aged Care Rostering See it in Action Video Player http…" at bounding box center [270, 51] width 327 height 606
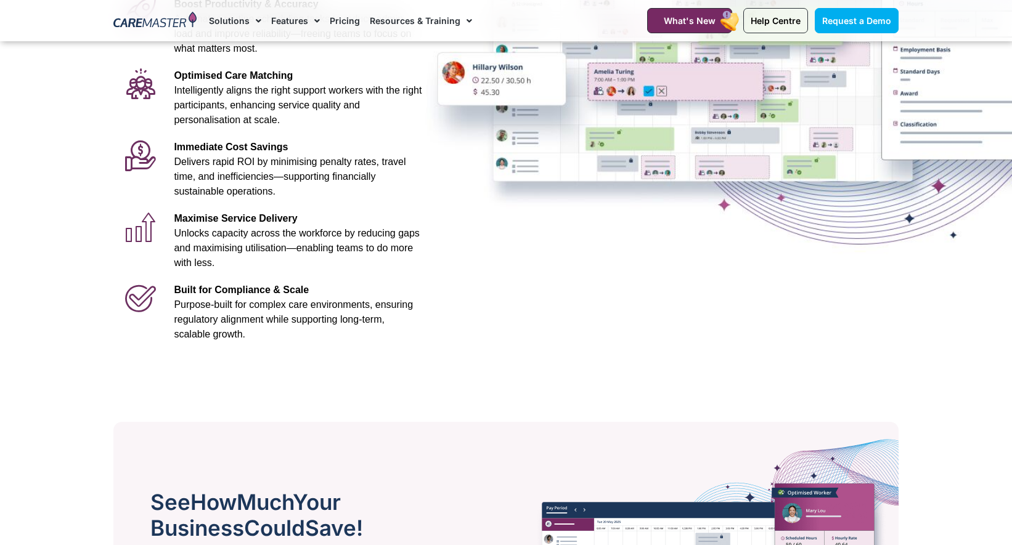
click at [323, 268] on p "Maximise Service Delivery Unlocks capacity across the workforce by reducing gap…" at bounding box center [298, 240] width 248 height 59
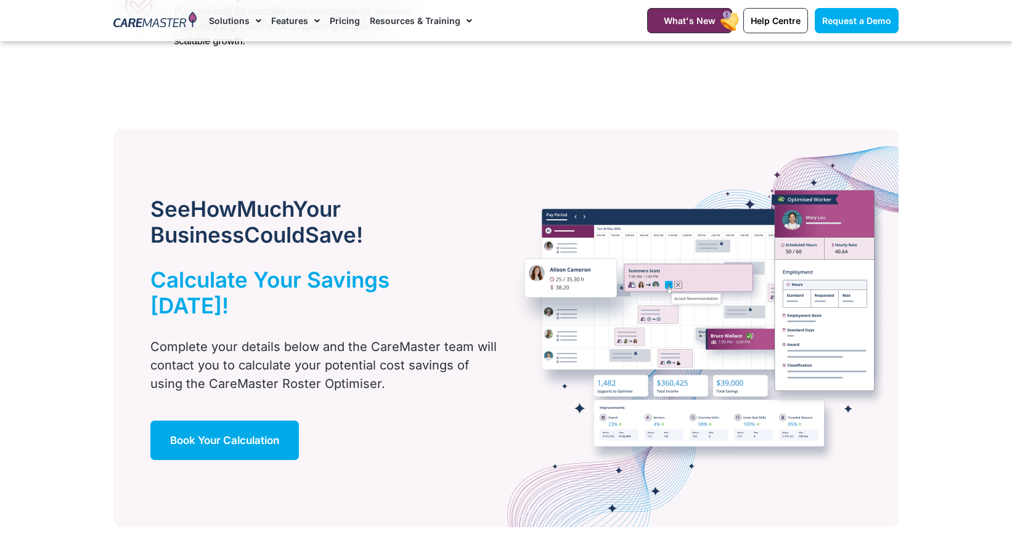
scroll to position [590, 0]
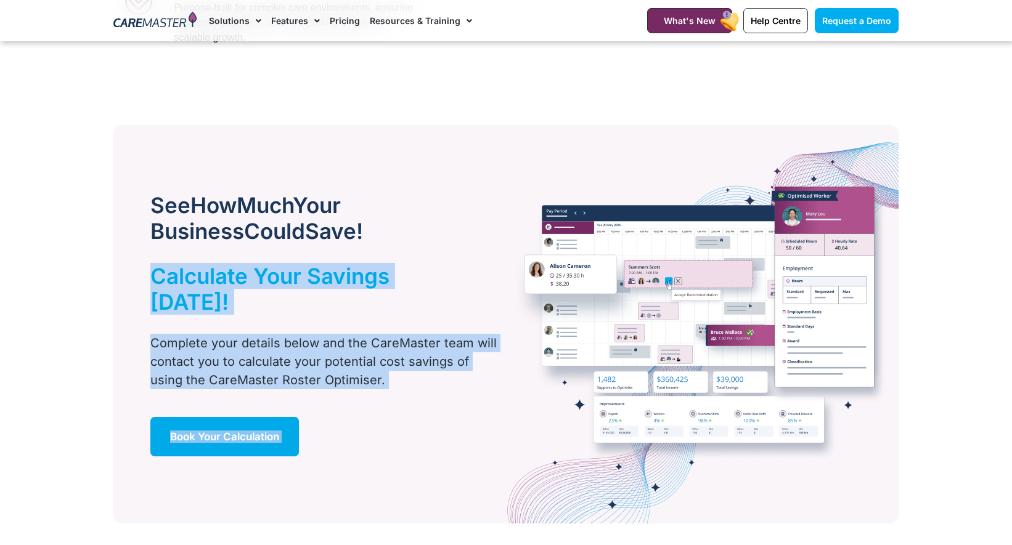
drag, startPoint x: 343, startPoint y: 270, endPoint x: 509, endPoint y: 352, distance: 185.5
click at [509, 352] on div "See How Much Your Business Could Save! Calculate Your Savings Today! Complete y…" at bounding box center [505, 324] width 785 height 399
click at [508, 351] on img at bounding box center [702, 324] width 393 height 399
click at [231, 203] on div "See How Much Your Business Could Save! Calculate Your Savings Today! Complete y…" at bounding box center [305, 324] width 384 height 399
click at [232, 204] on div "See How Much Your Business Could Save! Calculate Your Savings Today! Complete y…" at bounding box center [305, 324] width 384 height 399
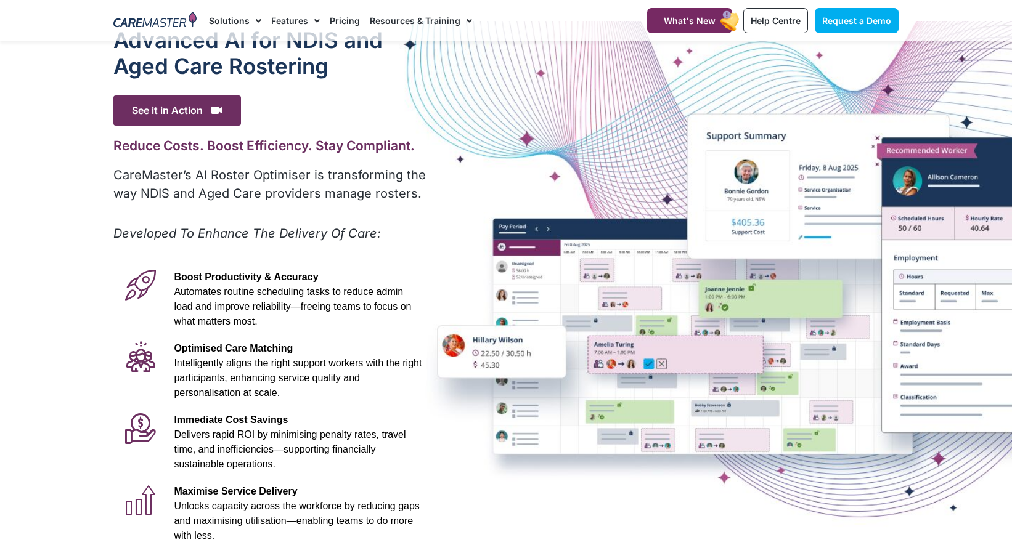
scroll to position [0, 0]
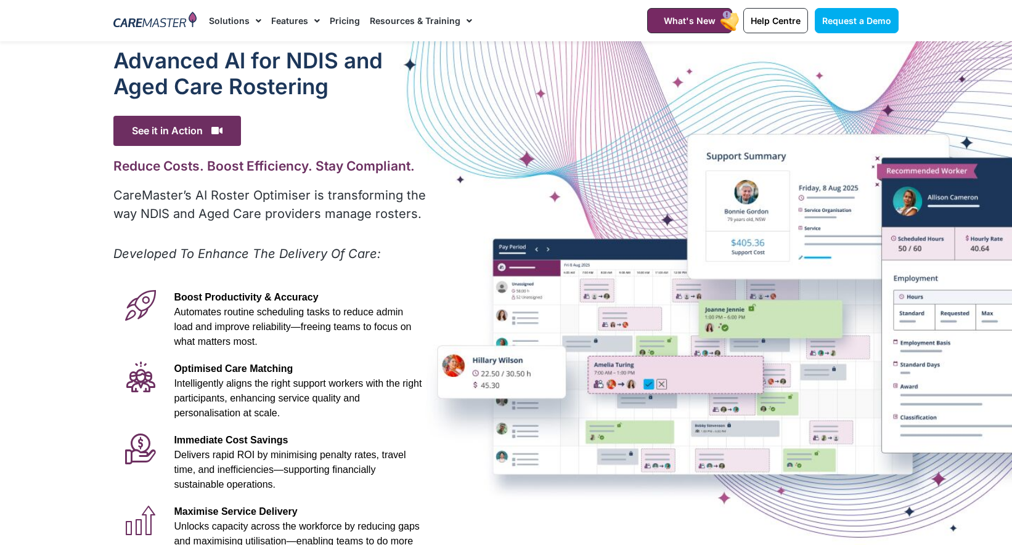
click at [308, 28] on span "Menu" at bounding box center [314, 20] width 12 height 21
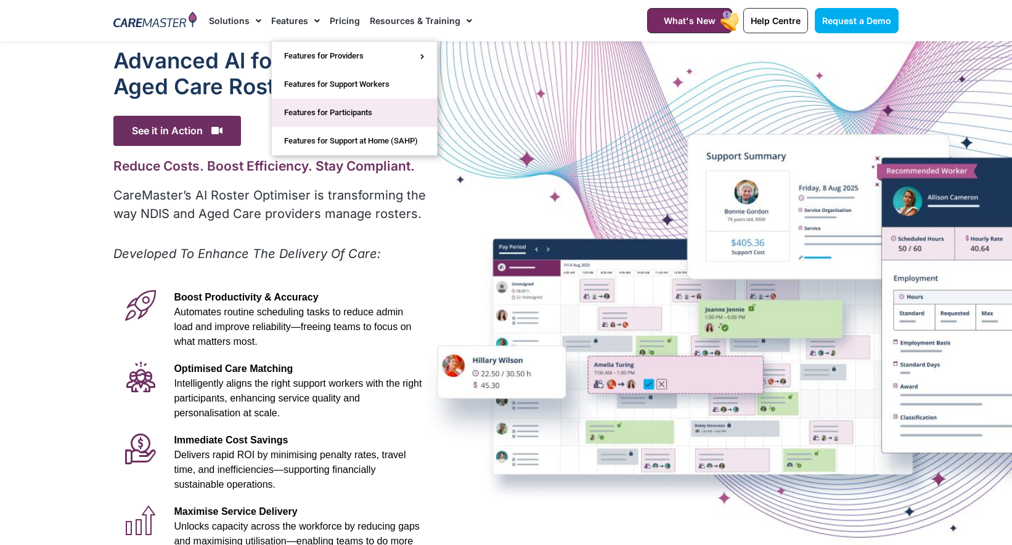
click at [315, 106] on link "Features for Participants" at bounding box center [354, 113] width 165 height 28
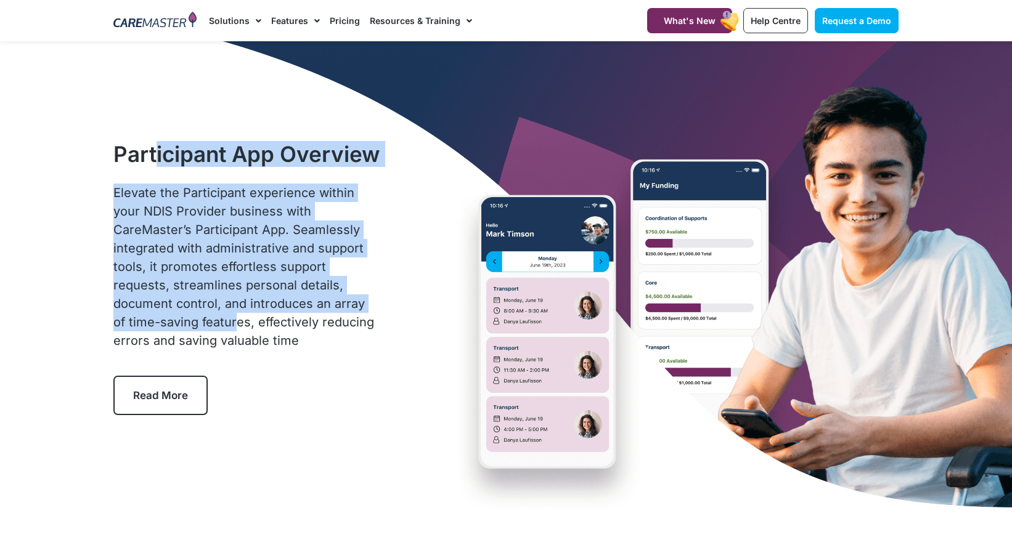
click at [354, 302] on div "Participant App Overview Elevate the Participant experience within your NDIS Pr…" at bounding box center [246, 278] width 279 height 287
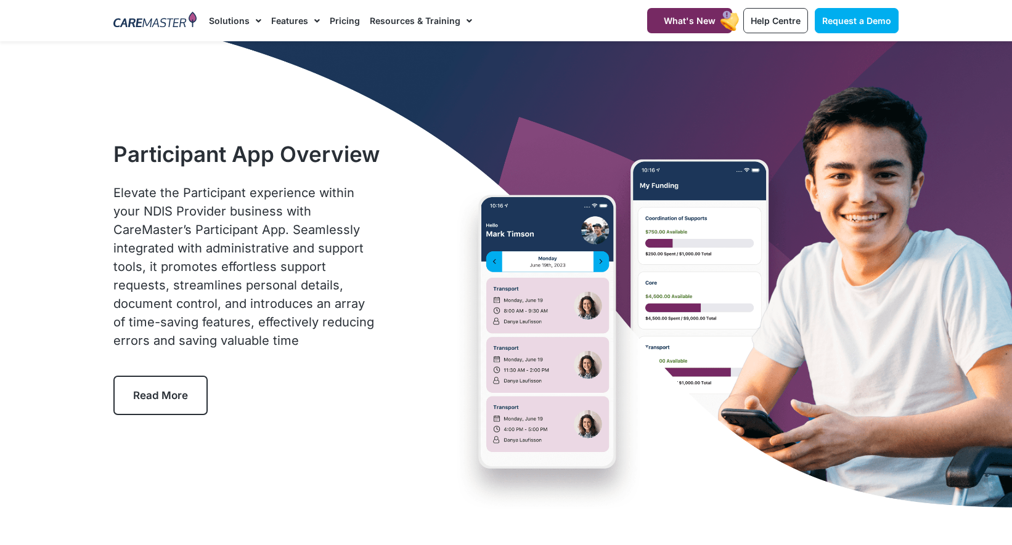
click at [350, 296] on span "Elevate the Participant experience within your NDIS Provider business with Care…" at bounding box center [243, 266] width 261 height 163
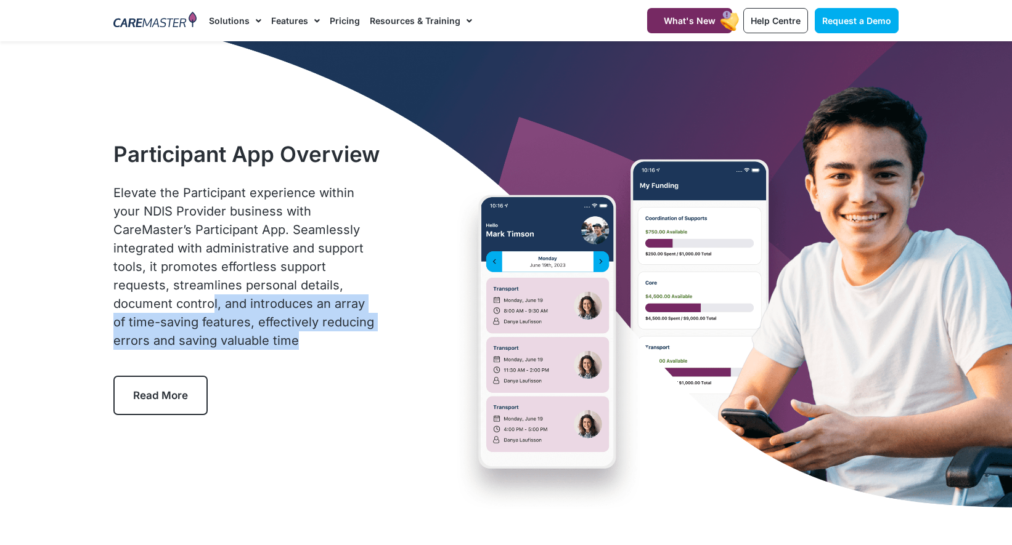
drag, startPoint x: 334, startPoint y: 343, endPoint x: 314, endPoint y: 287, distance: 59.6
click at [314, 287] on p "Elevate the Participant experience within your NDIS Provider business with Care…" at bounding box center [246, 267] width 267 height 166
click at [314, 287] on span "Elevate the Participant experience within your NDIS Provider business with Care…" at bounding box center [243, 266] width 261 height 163
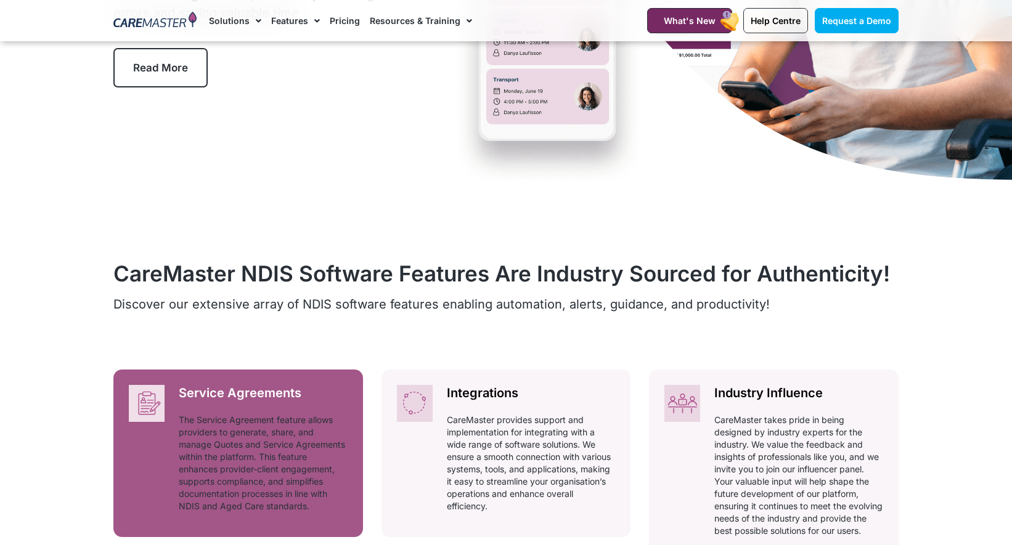
scroll to position [429, 0]
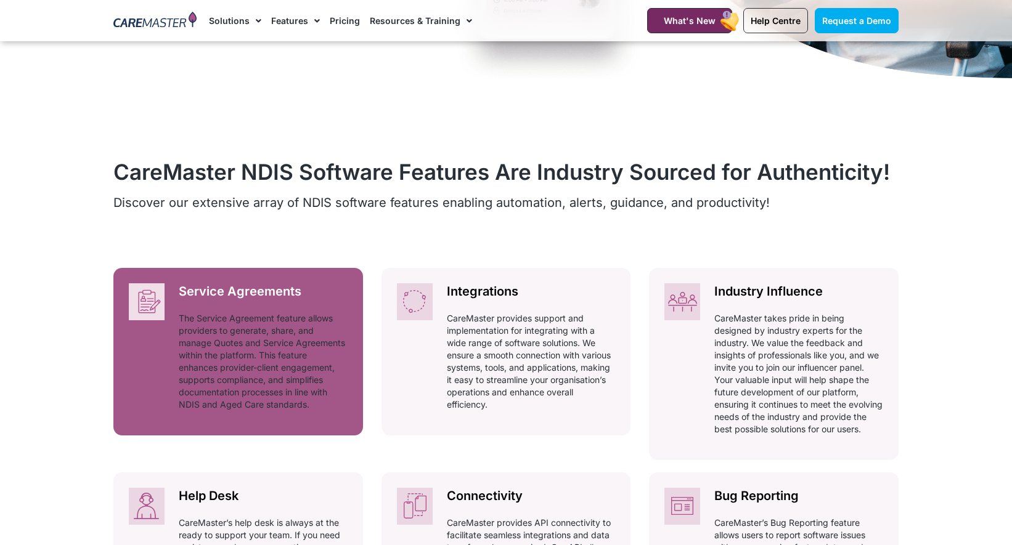
click at [285, 296] on h2 "Service Agreements" at bounding box center [263, 291] width 169 height 17
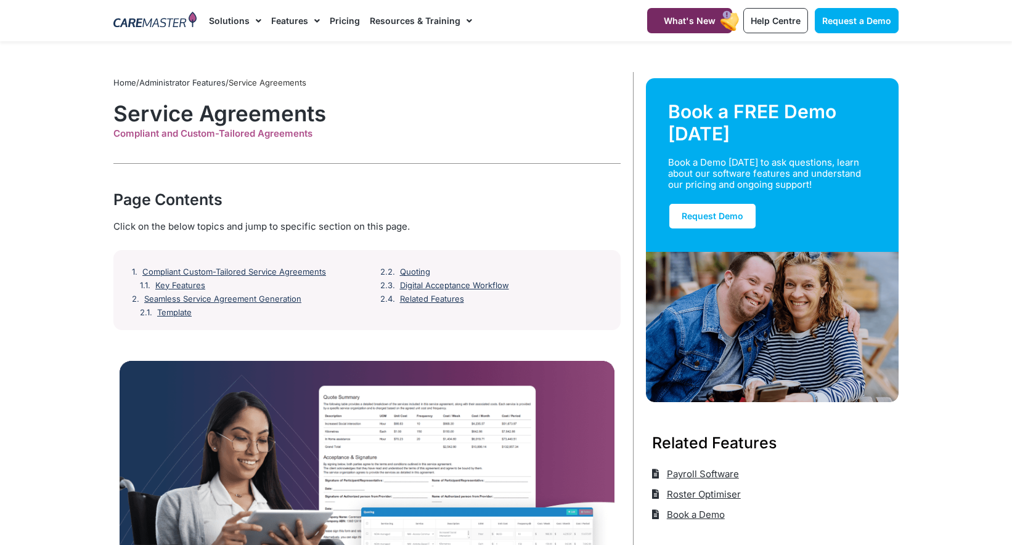
click at [191, 140] on div "Compliant and Custom-Tailored Agreements" at bounding box center [366, 145] width 507 height 12
click at [203, 129] on div "Compliant and Custom-Tailored Agreements" at bounding box center [366, 133] width 507 height 11
click at [238, 272] on link "Compliant Custom-Tailored Service Agreements" at bounding box center [236, 272] width 187 height 10
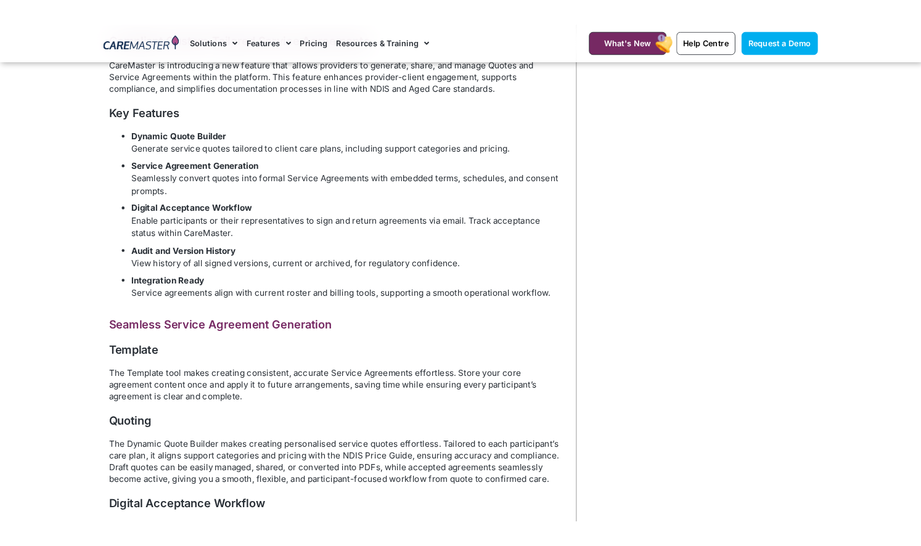
scroll to position [609, 0]
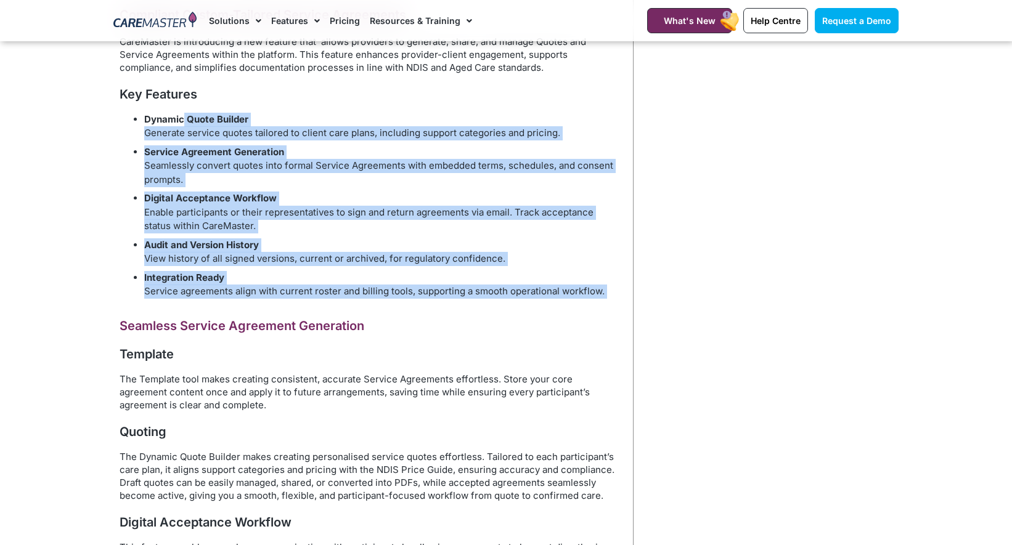
drag, startPoint x: 187, startPoint y: 129, endPoint x: 371, endPoint y: 315, distance: 261.9
click at [371, 315] on div "Compliant Custom-Tailored Service Agreements CareMaster is introducing a new fe…" at bounding box center [367, 179] width 495 height 854
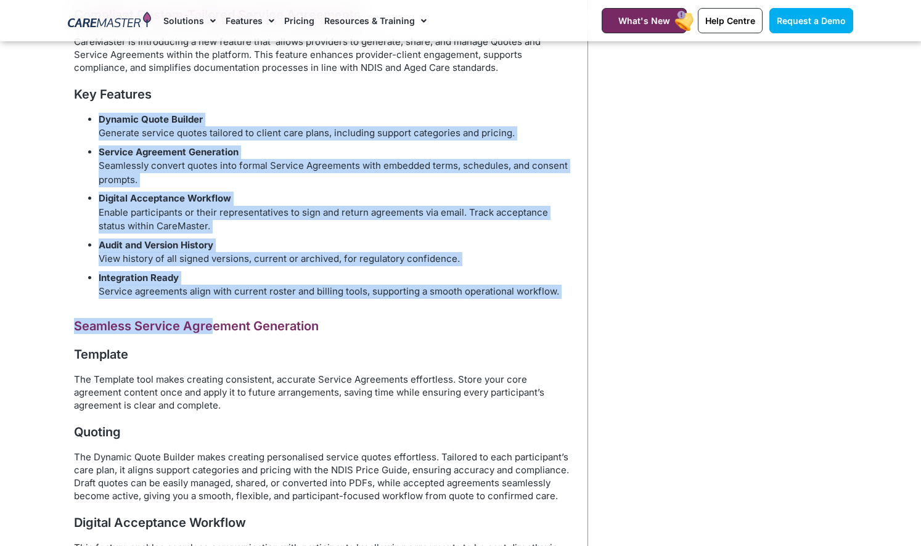
drag, startPoint x: 88, startPoint y: 107, endPoint x: 214, endPoint y: 323, distance: 250.5
click at [214, 323] on div "Compliant Custom-Tailored Service Agreements CareMaster is introducing a new fe…" at bounding box center [321, 179] width 495 height 854
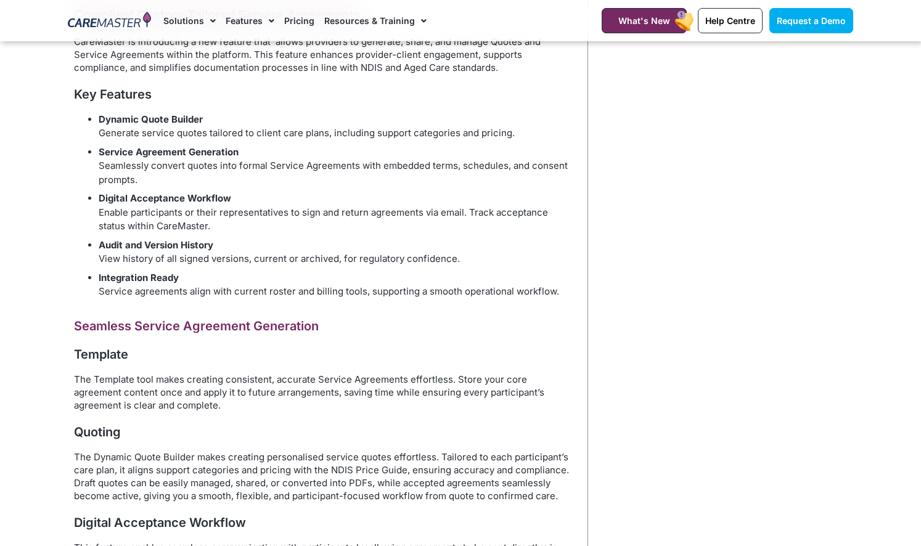
click at [213, 327] on h2 "Seamless Service Agreement Generation" at bounding box center [321, 326] width 495 height 16
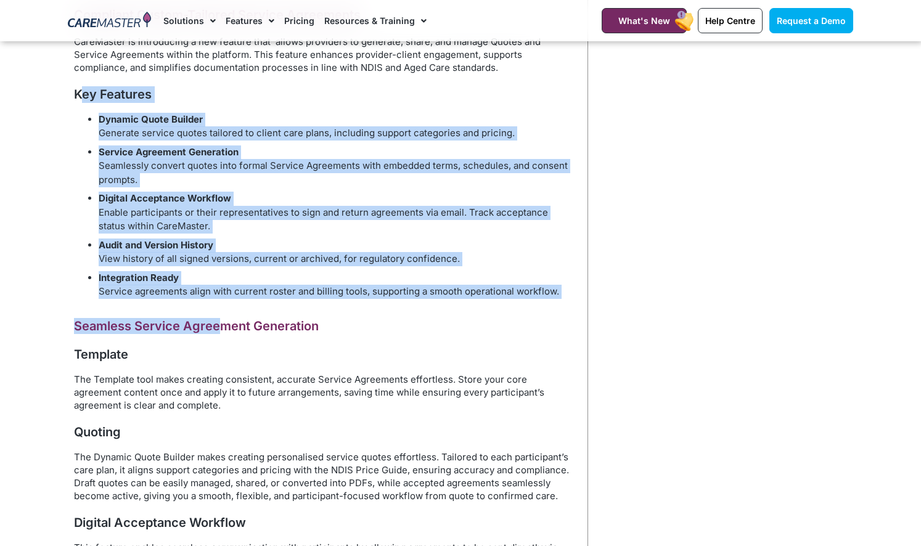
drag, startPoint x: 222, startPoint y: 330, endPoint x: 81, endPoint y: 101, distance: 269.2
click at [81, 100] on div "Compliant Custom-Tailored Service Agreements CareMaster is introducing a new fe…" at bounding box center [321, 179] width 495 height 854
click at [81, 104] on div "Compliant Custom-Tailored Service Agreements CareMaster is introducing a new fe…" at bounding box center [321, 179] width 495 height 854
drag, startPoint x: 131, startPoint y: 168, endPoint x: 240, endPoint y: 325, distance: 192.1
click at [240, 325] on div "Compliant Custom-Tailored Service Agreements CareMaster is introducing a new fe…" at bounding box center [321, 179] width 495 height 854
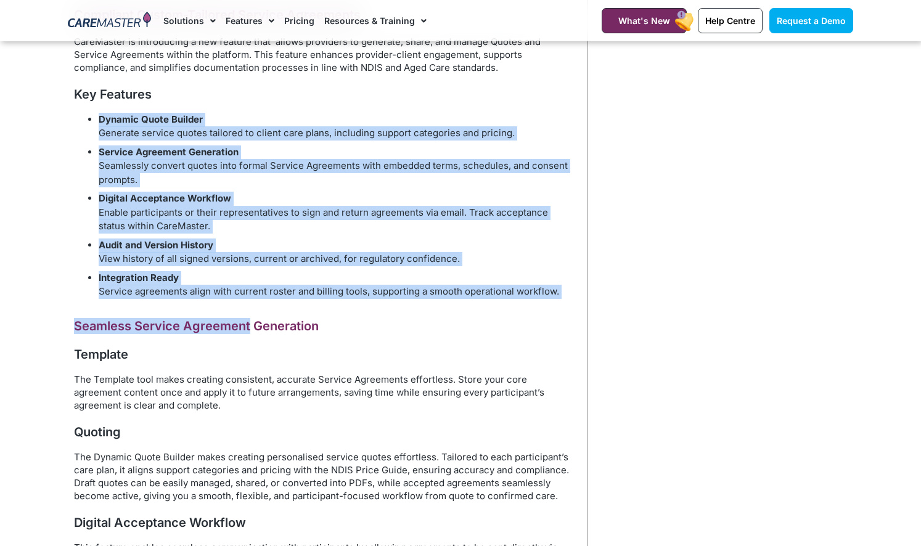
click at [241, 325] on h2 "Seamless Service Agreement Generation" at bounding box center [321, 326] width 495 height 16
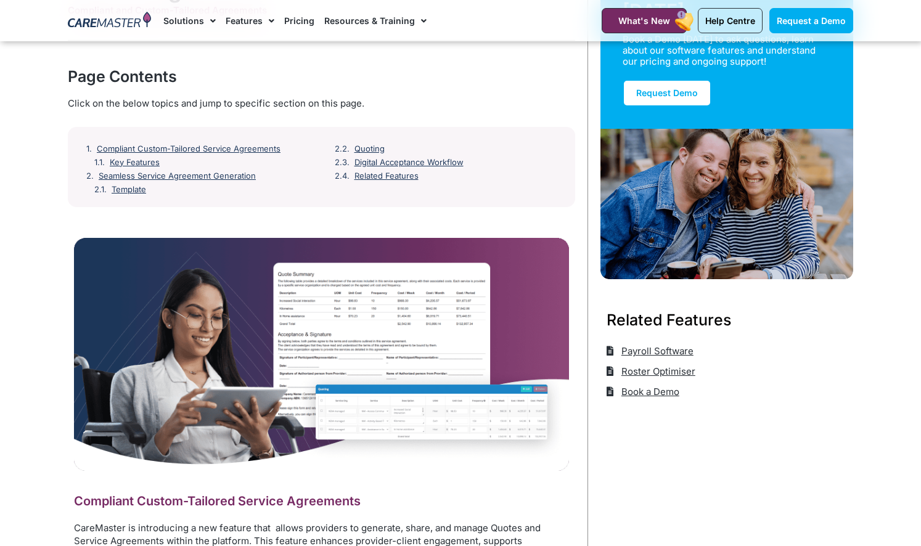
scroll to position [0, 0]
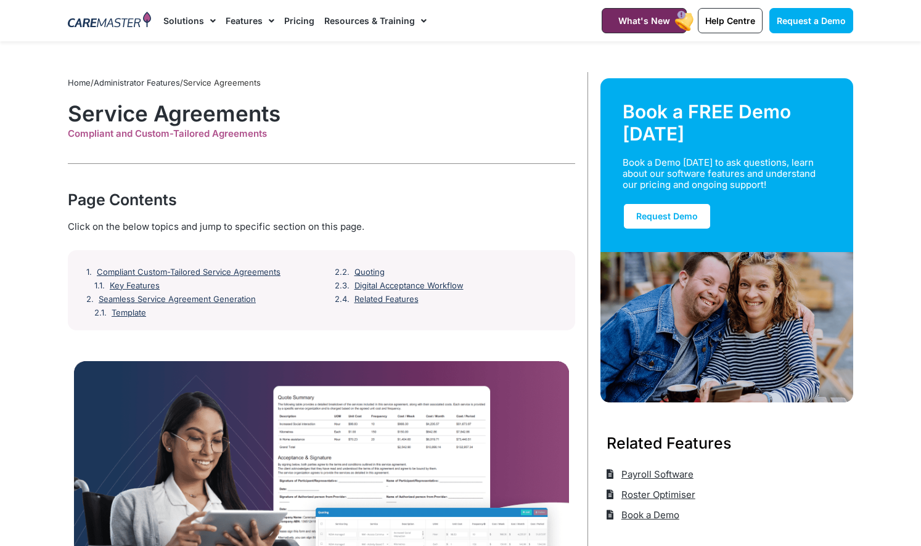
click at [370, 29] on link "Resources & Training" at bounding box center [375, 20] width 102 height 41
click at [304, 25] on link "Pricing" at bounding box center [299, 20] width 30 height 41
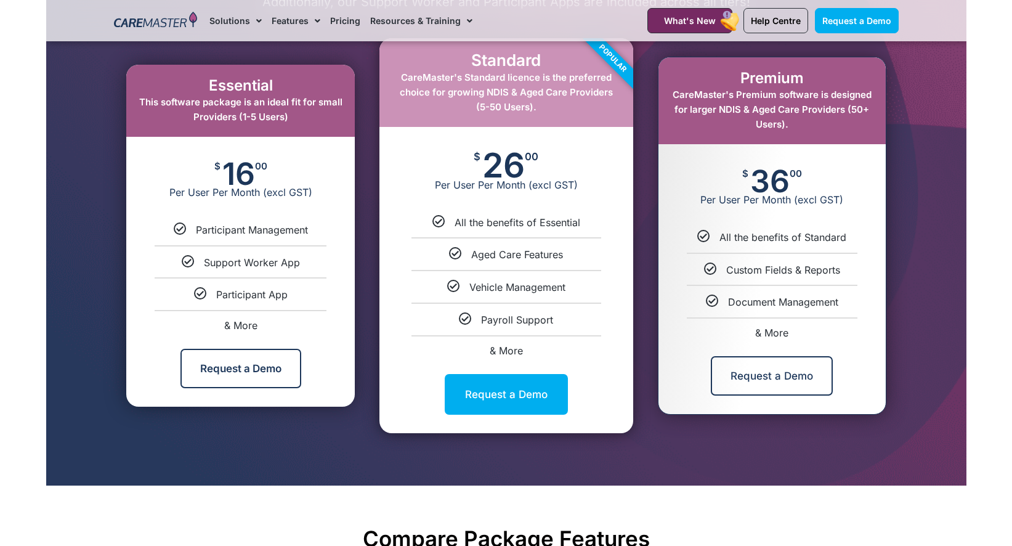
scroll to position [670, 0]
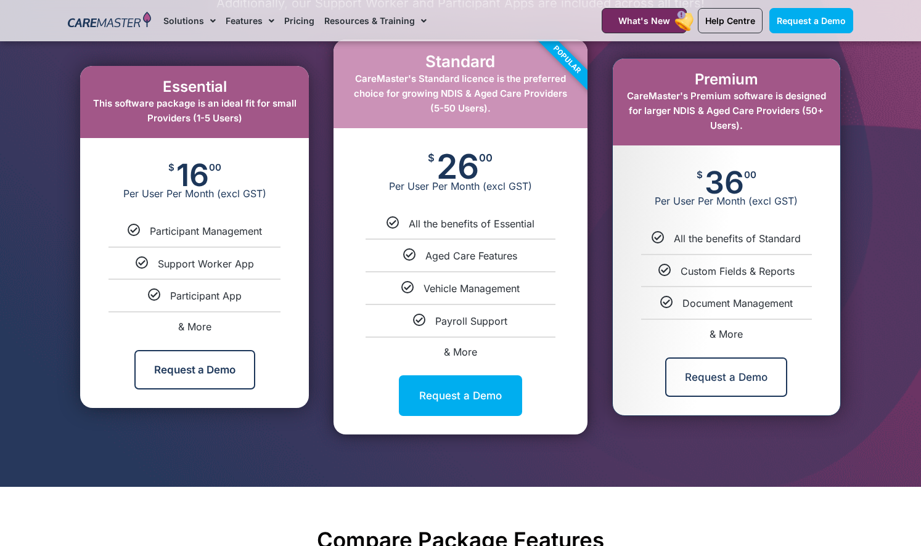
click at [116, 306] on ul "Participant Management Support Worker App Participant App & More" at bounding box center [194, 277] width 229 height 107
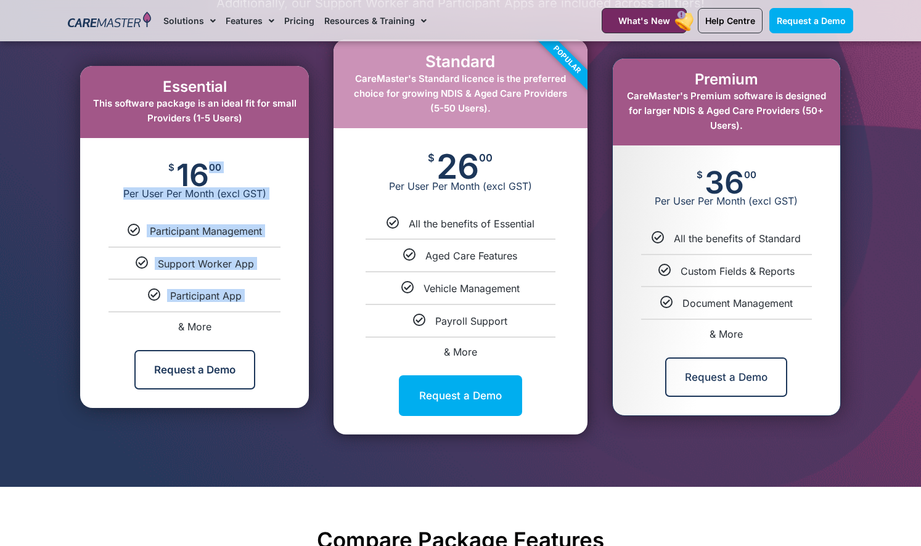
drag, startPoint x: 116, startPoint y: 306, endPoint x: 498, endPoint y: 107, distance: 430.8
click at [230, 144] on div "Essential This software package is an ideal fit for small Providers (1-5 Users)…" at bounding box center [194, 237] width 229 height 342
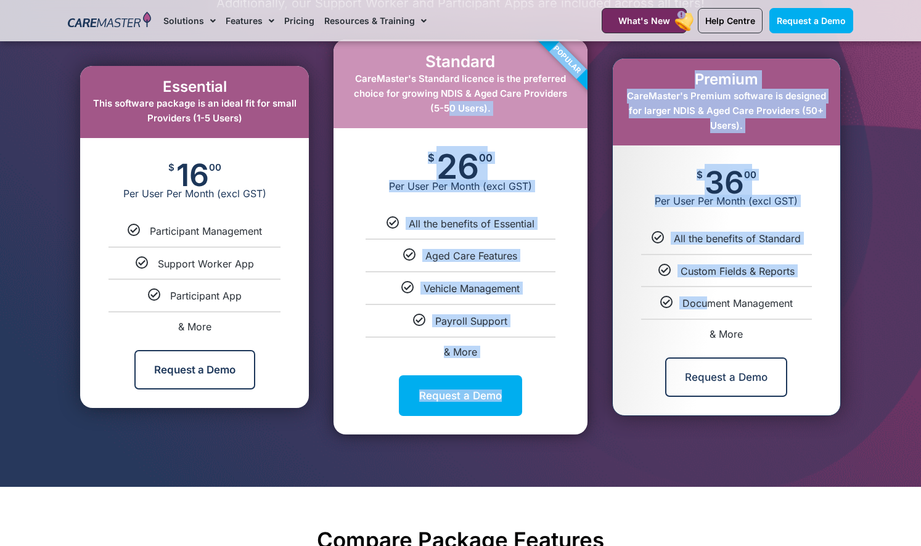
drag, startPoint x: 498, startPoint y: 107, endPoint x: 701, endPoint y: 309, distance: 286.7
click at [701, 309] on div "Essential This software package is an ideal fit for small Providers (1-5 Users)…" at bounding box center [460, 236] width 797 height 407
click at [701, 309] on span "Document Management" at bounding box center [737, 303] width 110 height 12
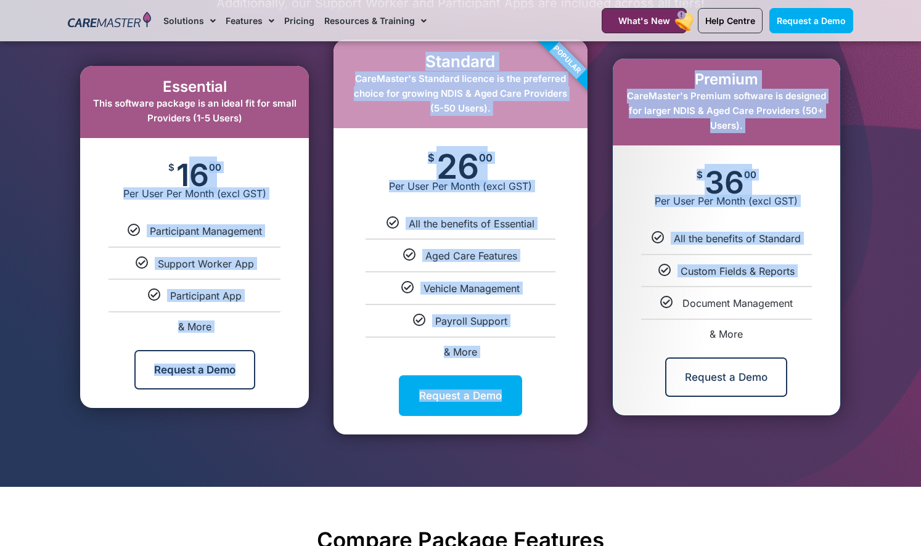
drag, startPoint x: 618, startPoint y: 288, endPoint x: 192, endPoint y: 146, distance: 449.3
click at [192, 146] on div "Essential This software package is an ideal fit for small Providers (1-5 Users)…" at bounding box center [460, 236] width 797 height 407
click at [192, 146] on div "$ 16 00 Per User Per Month (excl GST)" at bounding box center [194, 181] width 229 height 86
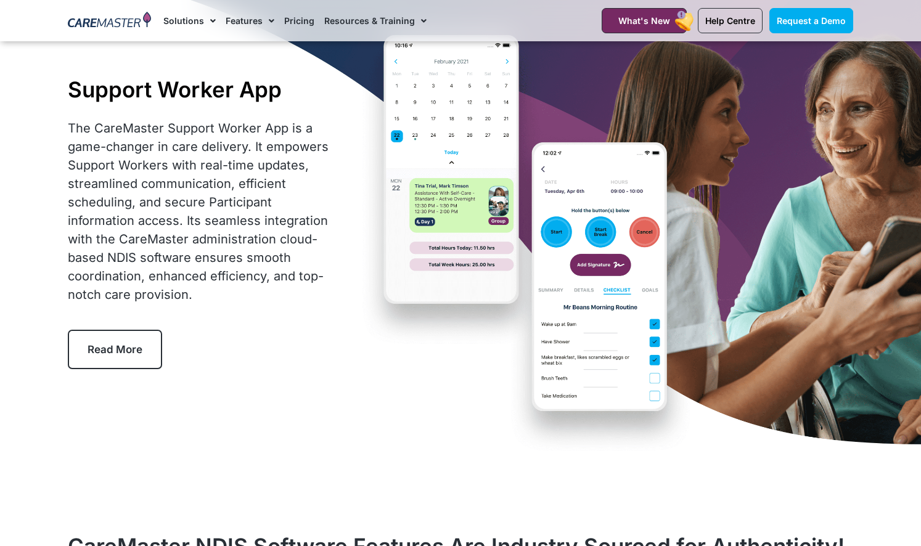
drag, startPoint x: 30, startPoint y: 84, endPoint x: 216, endPoint y: 307, distance: 290.1
click at [216, 307] on section "Support Worker App The CareMaster Support Worker App is a game-changer in care …" at bounding box center [460, 222] width 921 height 473
click at [216, 307] on div "The CareMaster Support Worker App is a game-changer in care delivery. It empowe…" at bounding box center [201, 218] width 267 height 198
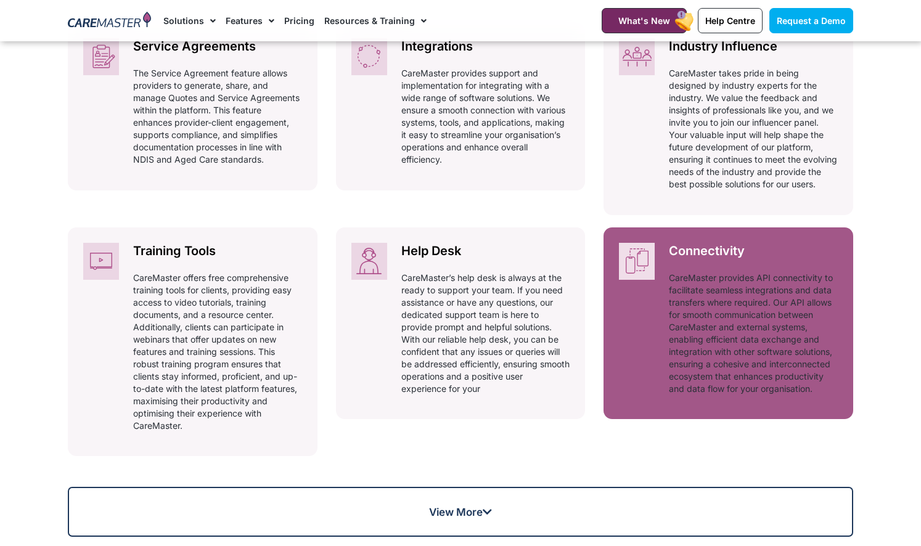
scroll to position [856, 0]
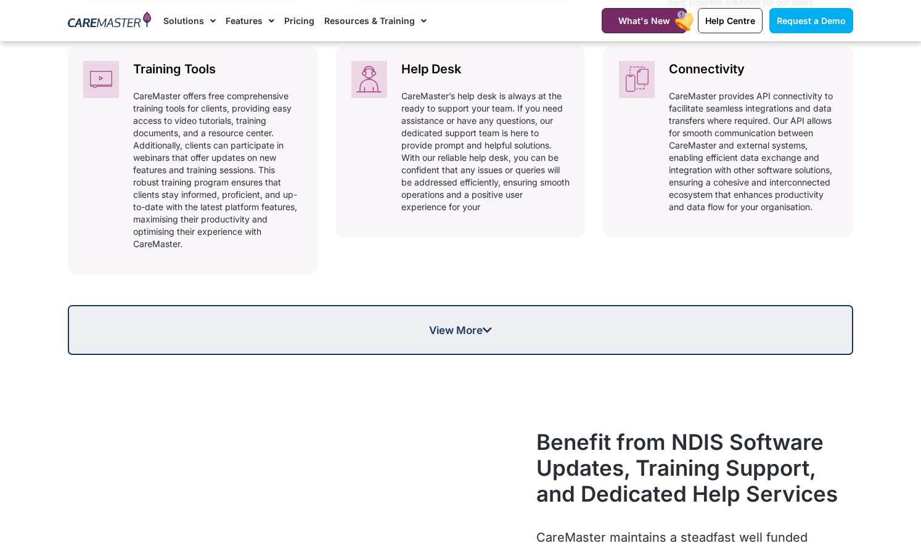
click at [203, 330] on link "View More" at bounding box center [460, 330] width 785 height 50
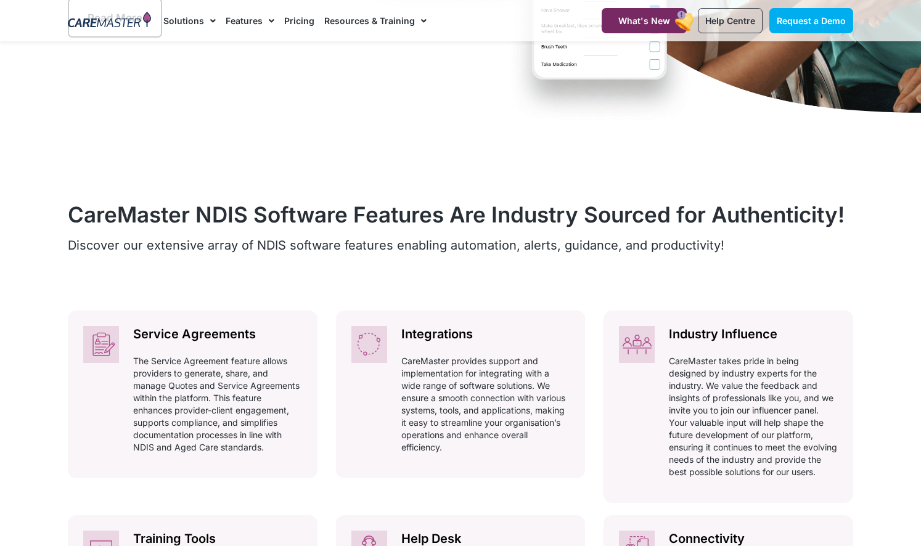
scroll to position [0, 0]
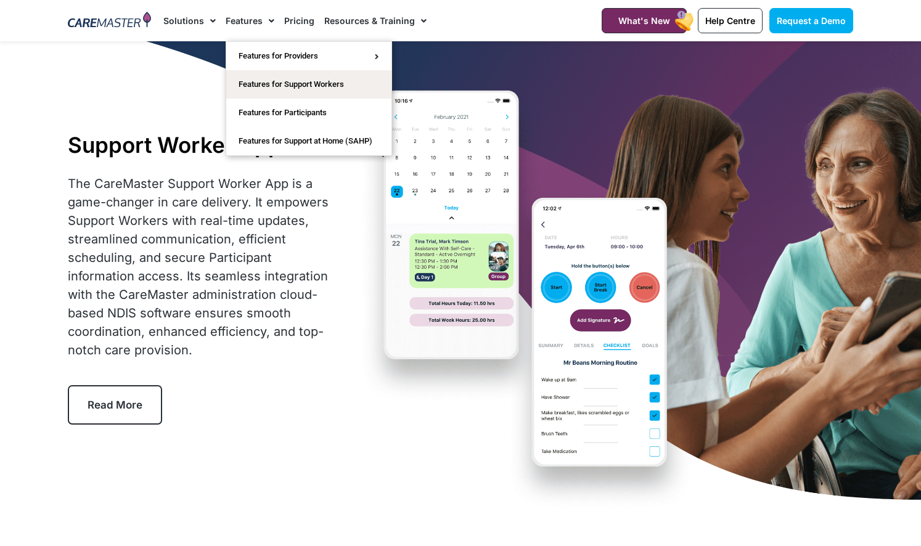
click at [235, 19] on link "Features" at bounding box center [250, 20] width 49 height 41
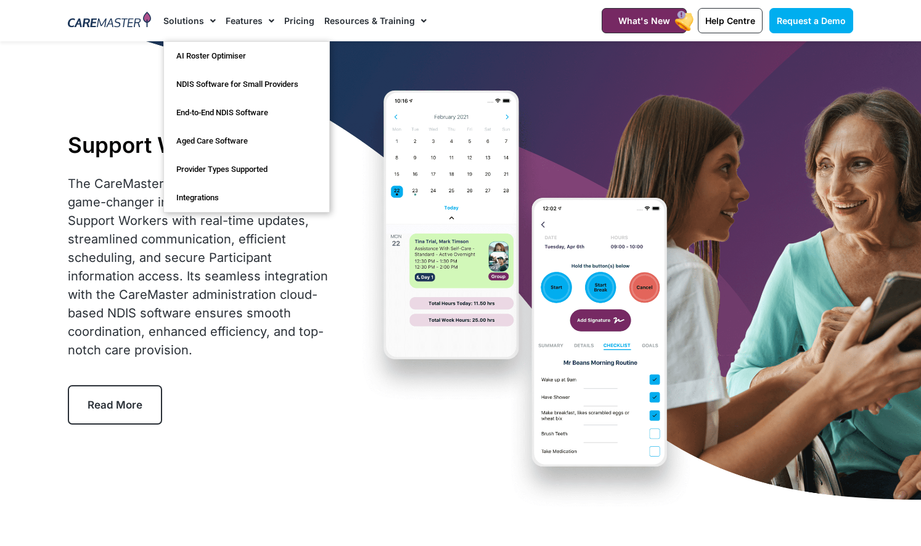
click at [253, 31] on link "Features" at bounding box center [250, 20] width 49 height 41
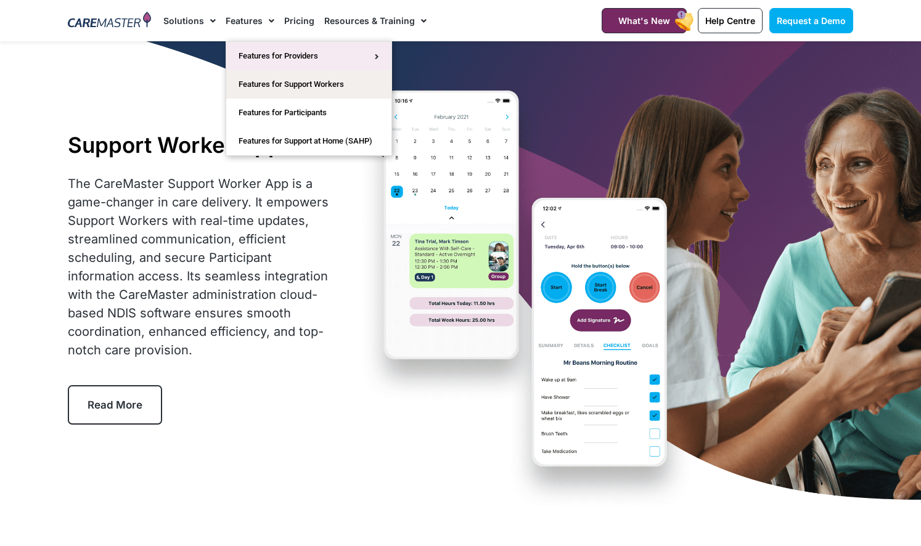
click at [260, 65] on link "Features for Providers" at bounding box center [308, 56] width 165 height 28
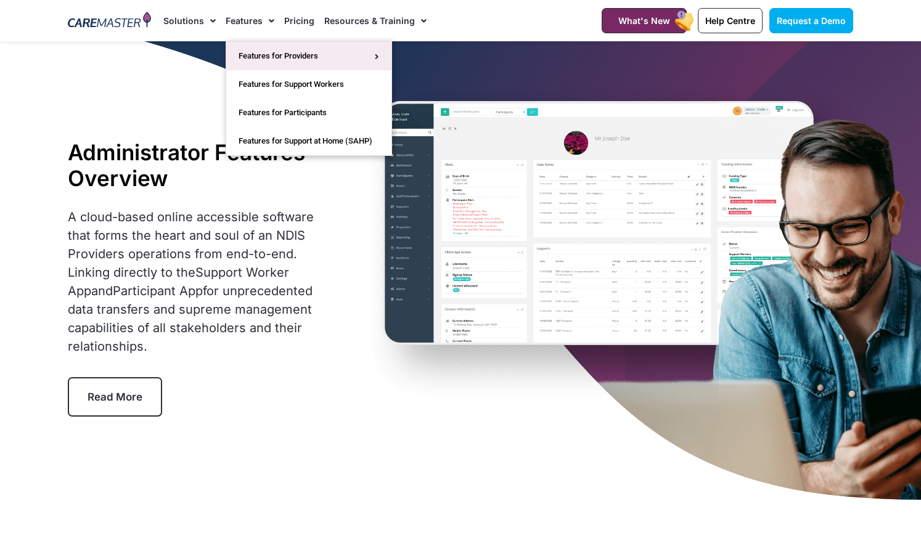
click at [368, 62] on span "Menu" at bounding box center [373, 56] width 11 height 20
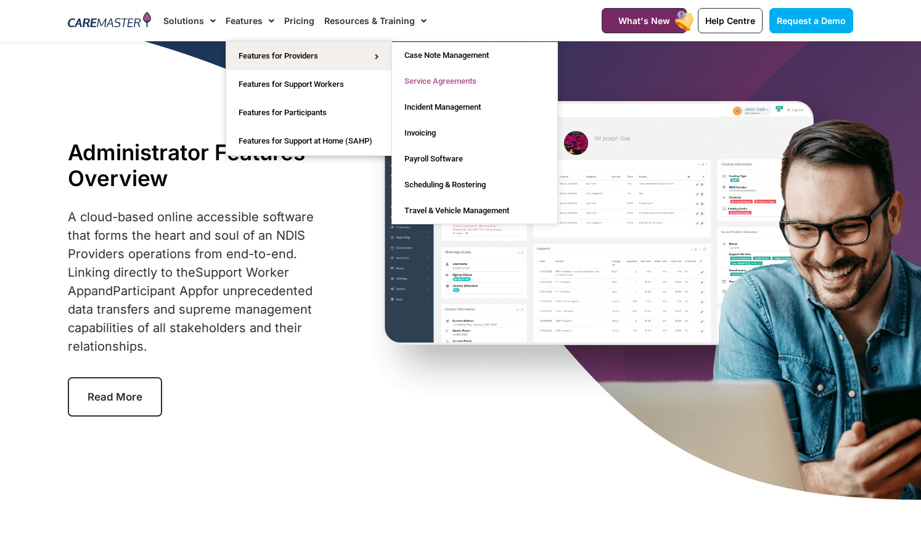
click at [430, 84] on link "Service Agreements" at bounding box center [474, 81] width 165 height 26
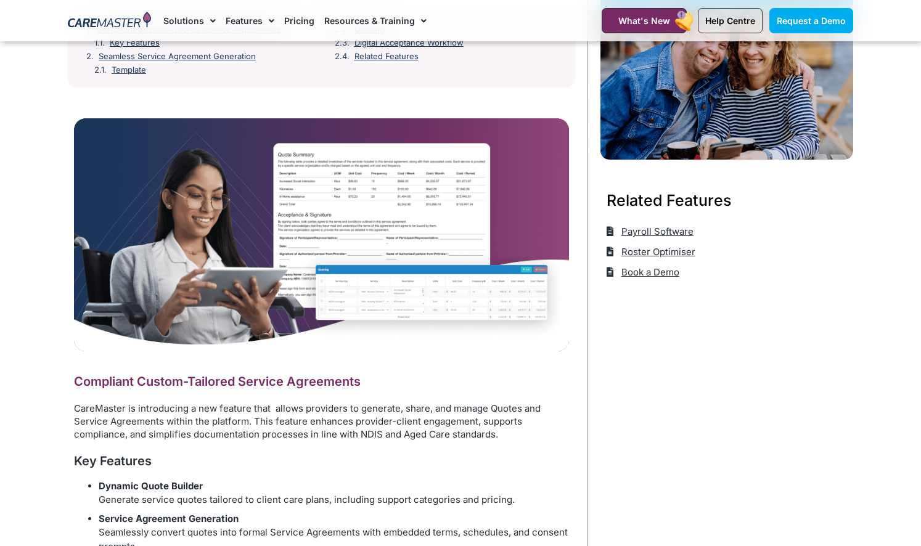
scroll to position [250, 0]
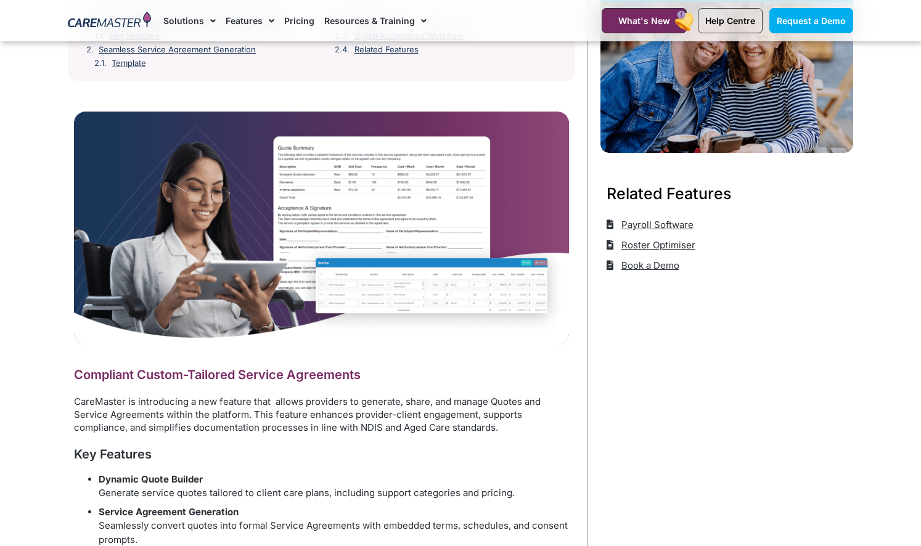
click at [343, 155] on img at bounding box center [321, 228] width 495 height 233
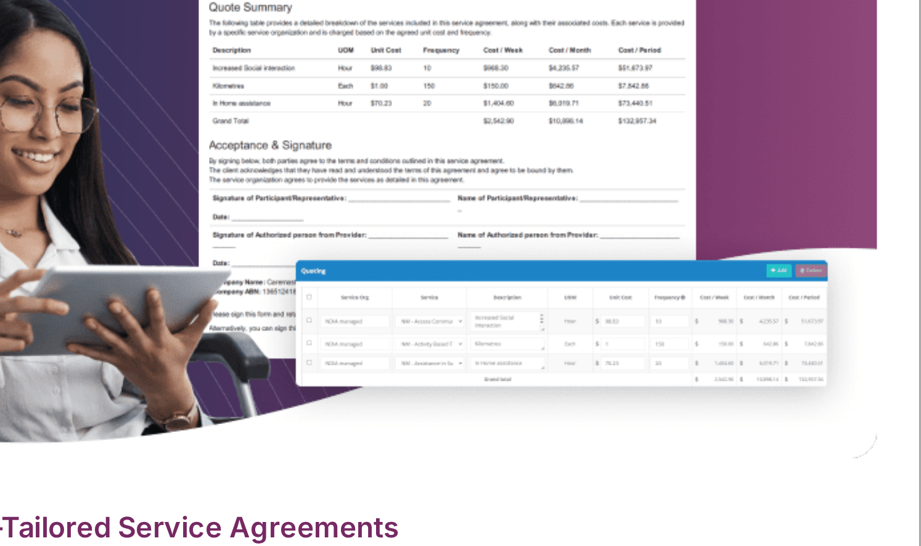
click at [332, 259] on img at bounding box center [321, 228] width 495 height 233
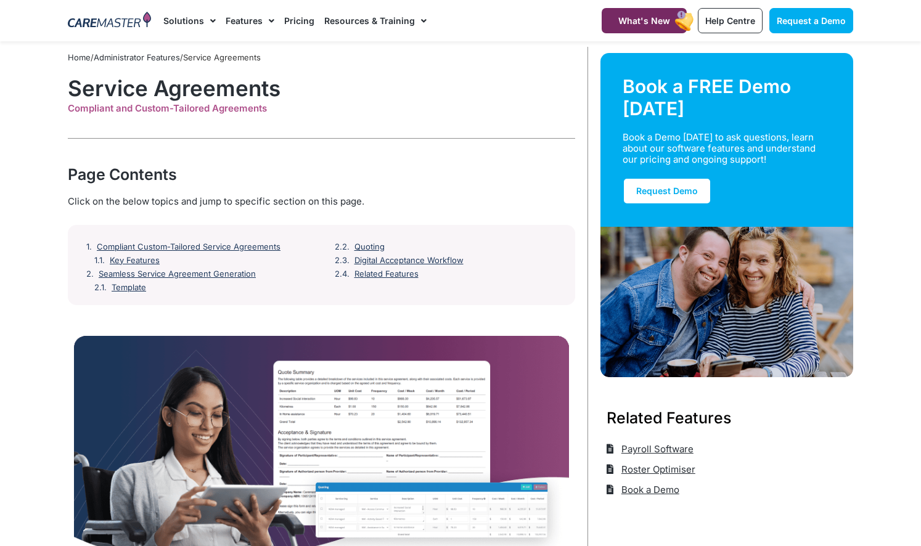
scroll to position [0, 0]
